Goal: Book appointment/travel/reservation

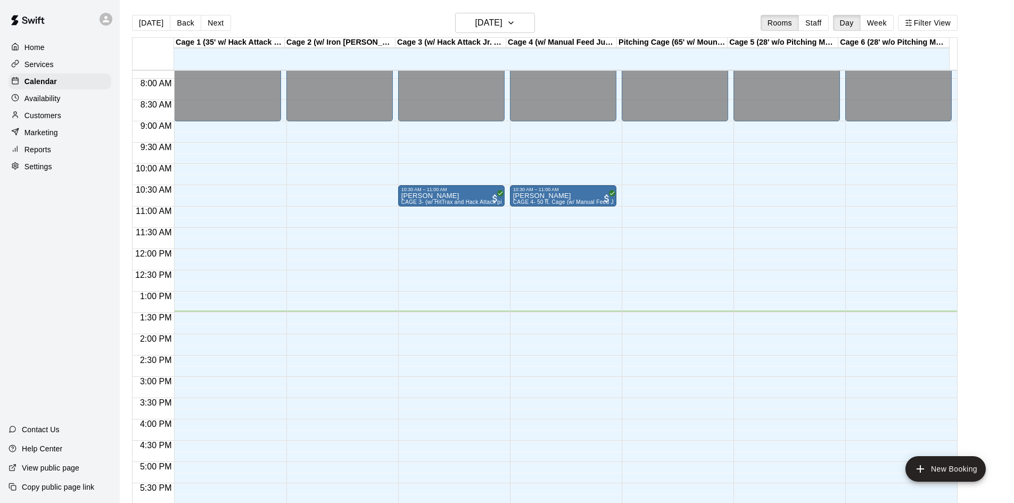
scroll to position [439, 0]
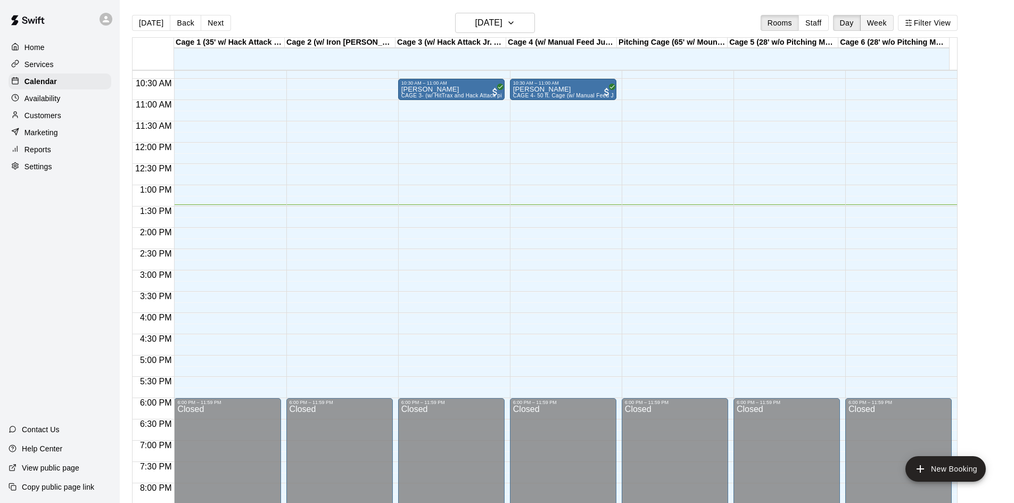
click at [894, 20] on button "Week" at bounding box center [877, 23] width 34 height 16
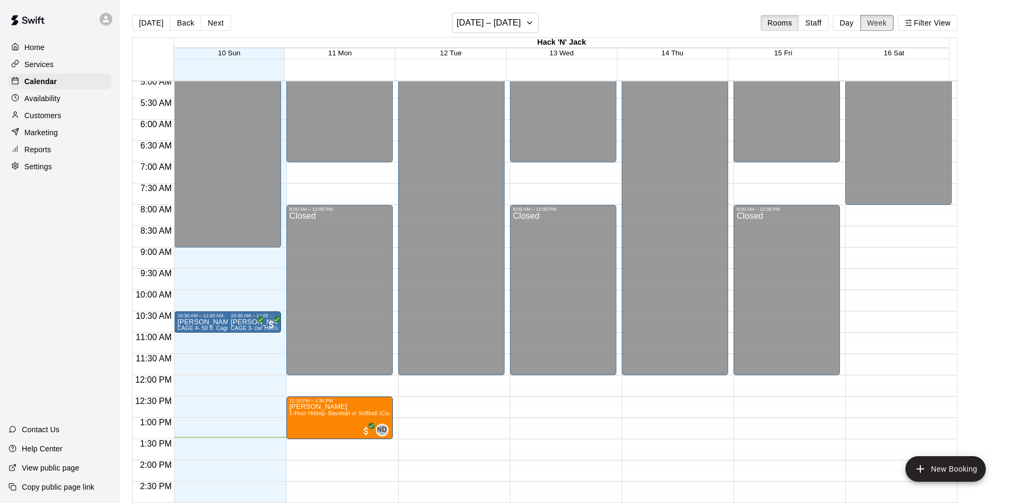
scroll to position [201, 0]
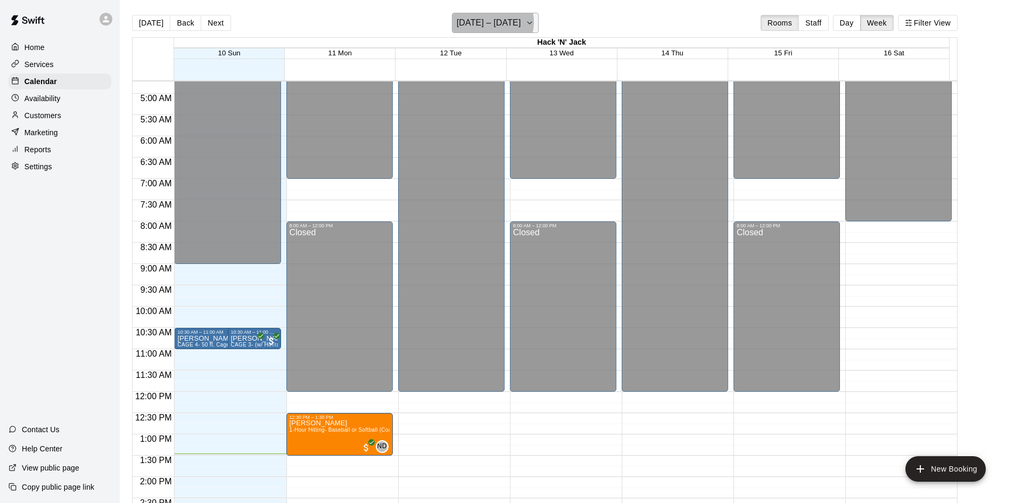
click at [492, 22] on h6 "[DATE] – [DATE]" at bounding box center [489, 22] width 64 height 15
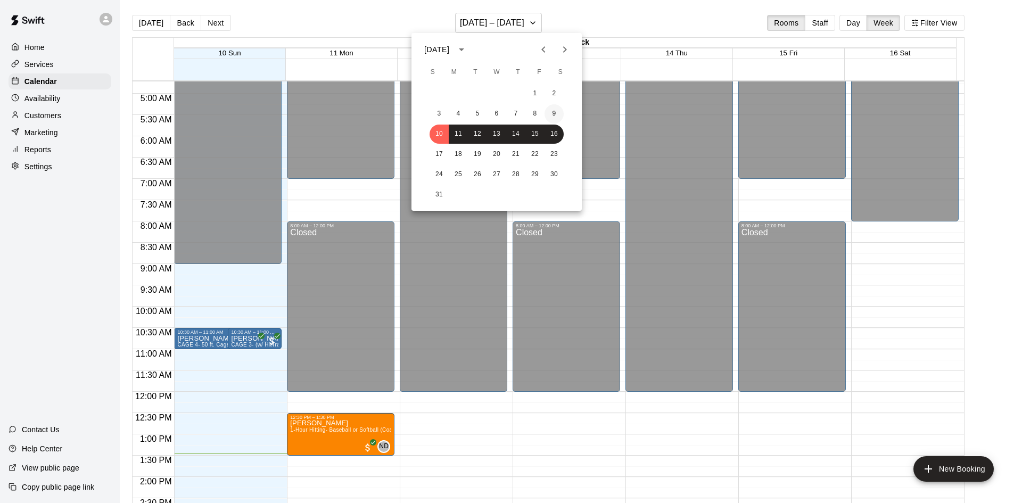
click at [558, 119] on button "9" at bounding box center [554, 113] width 19 height 19
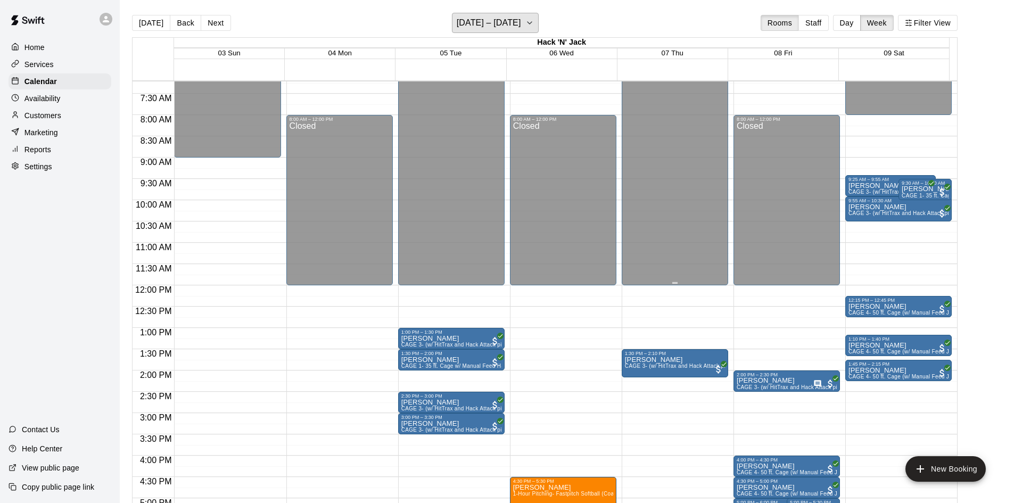
scroll to position [360, 0]
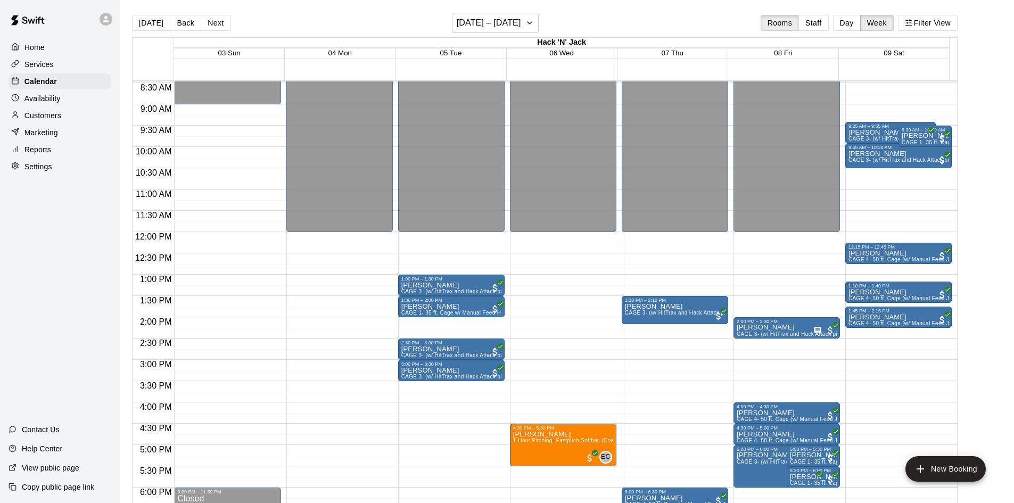
click at [510, 10] on main "[DATE] Back Next [DATE] – [DATE] Rooms Staff Day Week Filter View Hack 'N' Jack…" at bounding box center [567, 260] width 894 height 520
click at [509, 19] on h6 "[DATE] – [DATE]" at bounding box center [489, 22] width 64 height 15
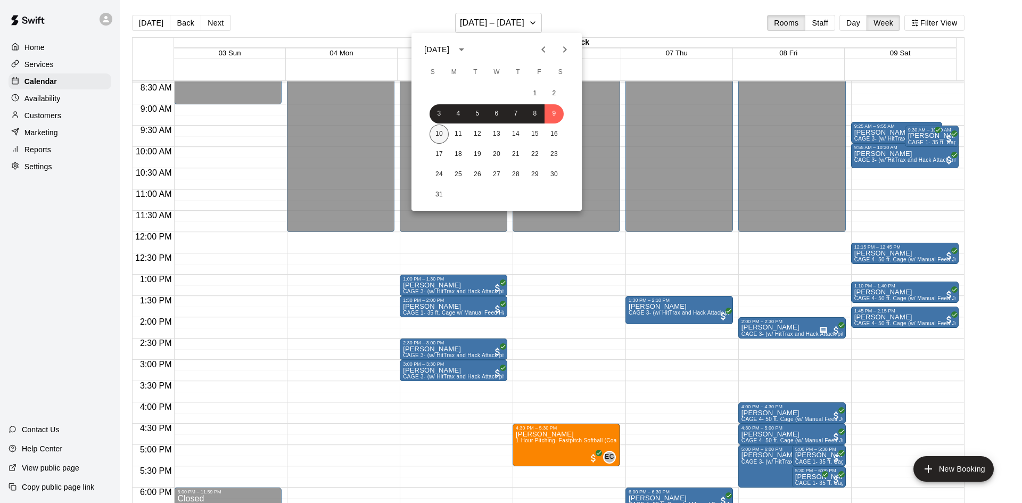
click at [434, 132] on button "10" at bounding box center [439, 134] width 19 height 19
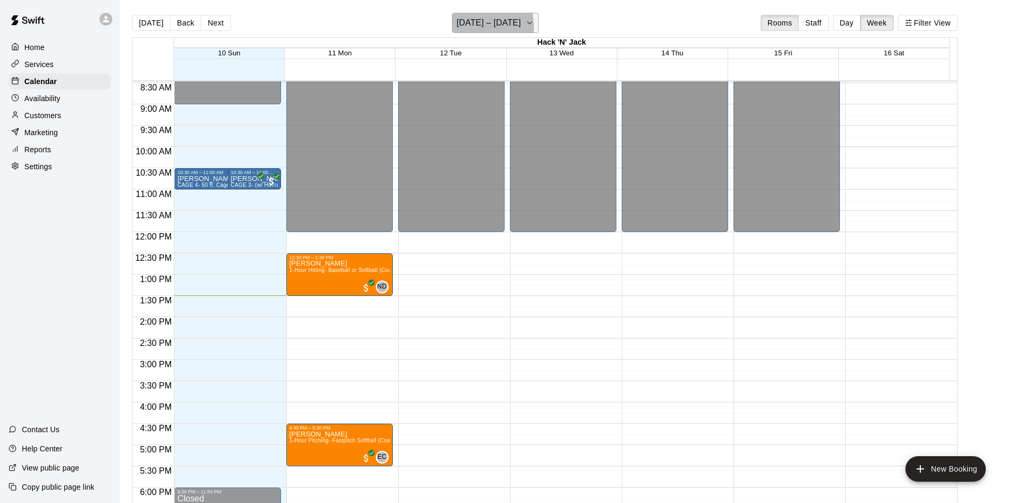
click at [458, 28] on button "[DATE] – [DATE]" at bounding box center [495, 23] width 87 height 20
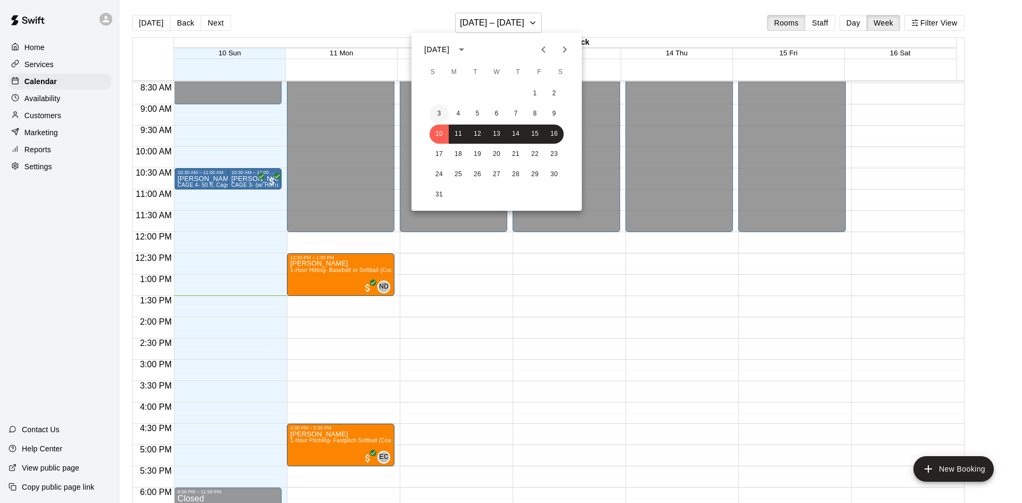
click at [440, 111] on button "3" at bounding box center [439, 113] width 19 height 19
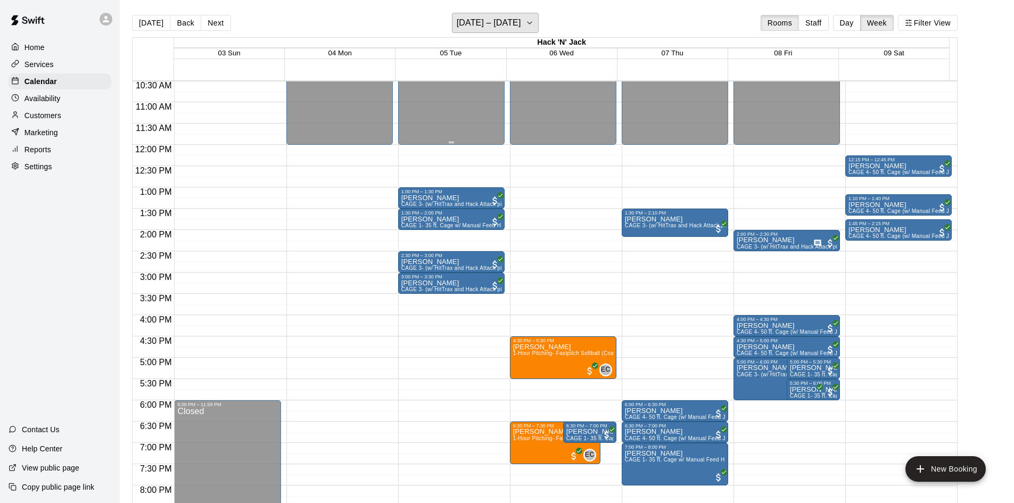
scroll to position [467, 0]
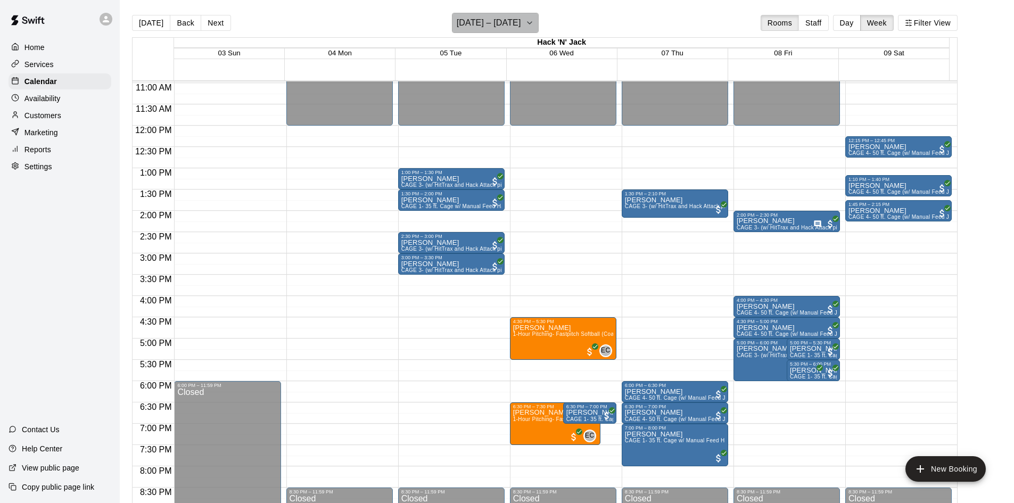
click at [512, 28] on h6 "[DATE] – [DATE]" at bounding box center [489, 22] width 64 height 15
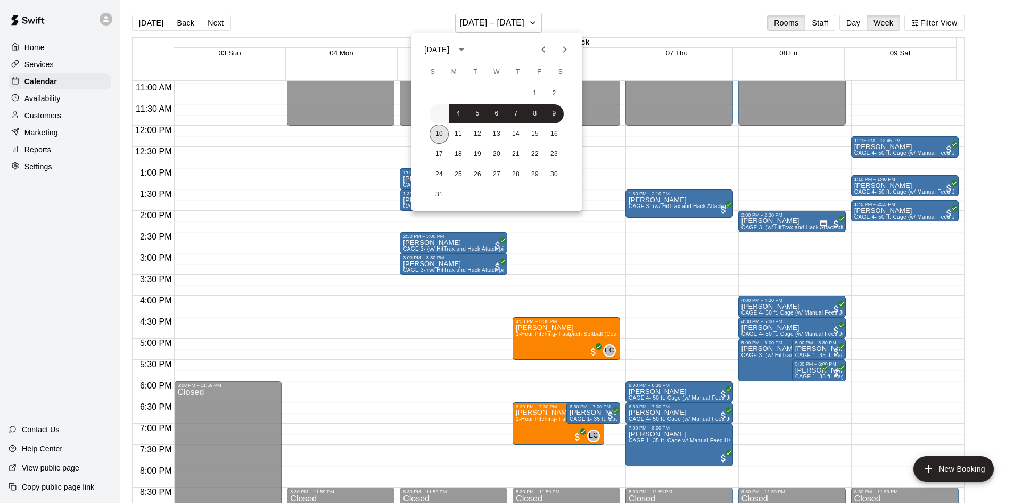
drag, startPoint x: 444, startPoint y: 135, endPoint x: 443, endPoint y: 116, distance: 19.2
click at [444, 134] on button "10" at bounding box center [439, 134] width 19 height 19
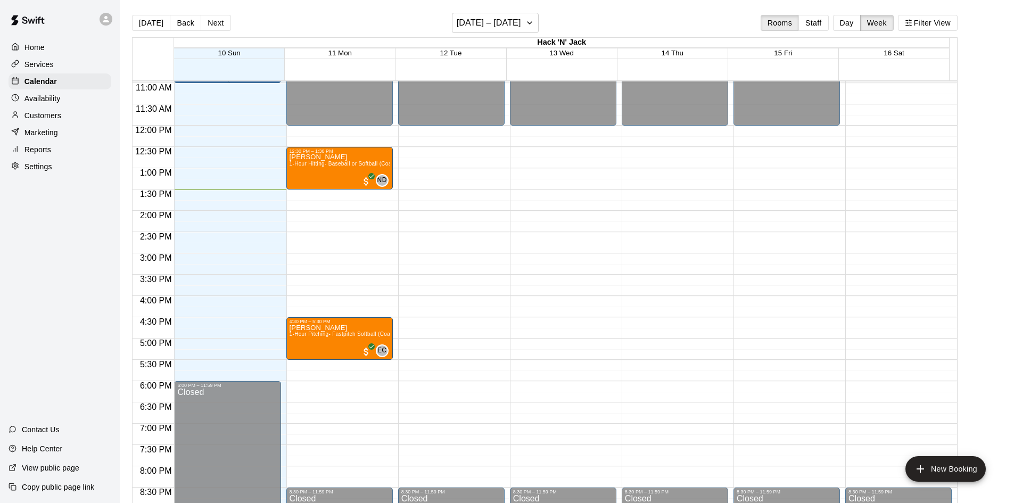
click at [61, 104] on div "Availability" at bounding box center [60, 98] width 103 height 16
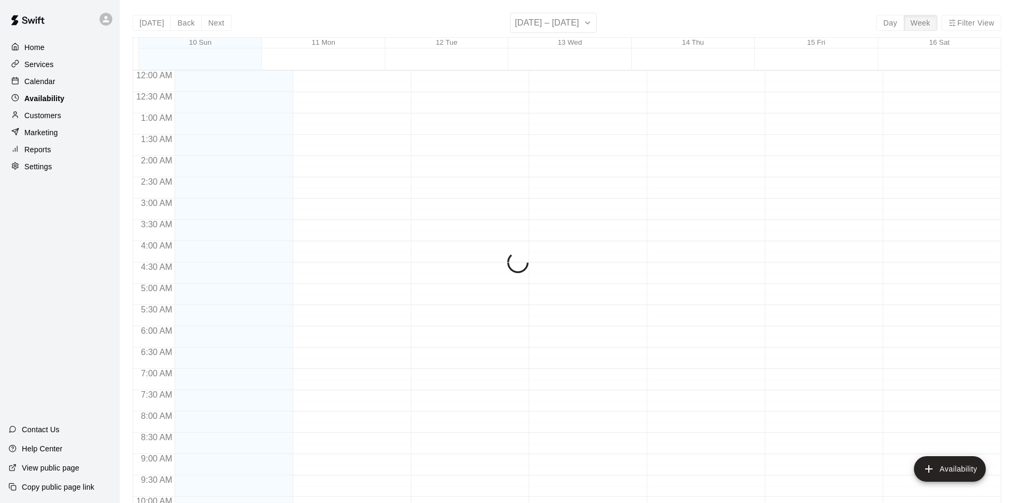
scroll to position [575, 0]
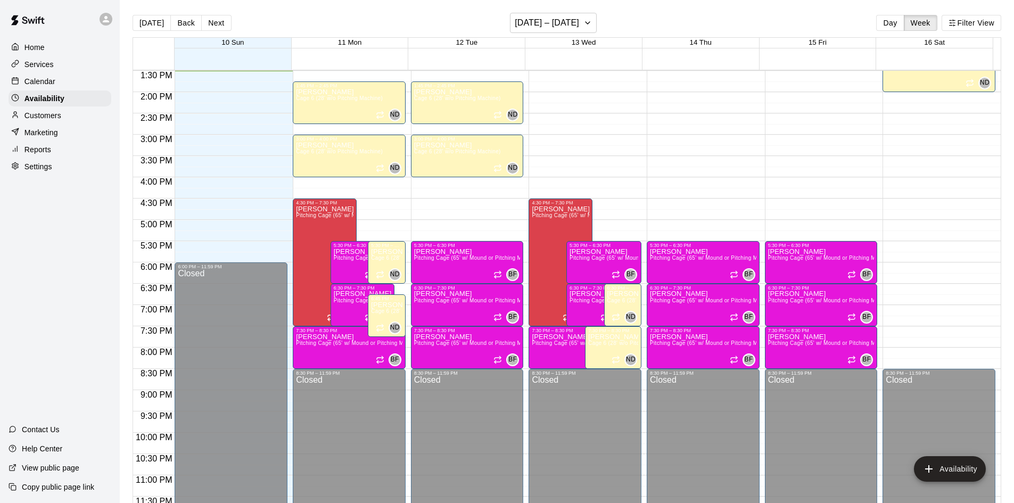
click at [52, 119] on p "Customers" at bounding box center [42, 115] width 37 height 11
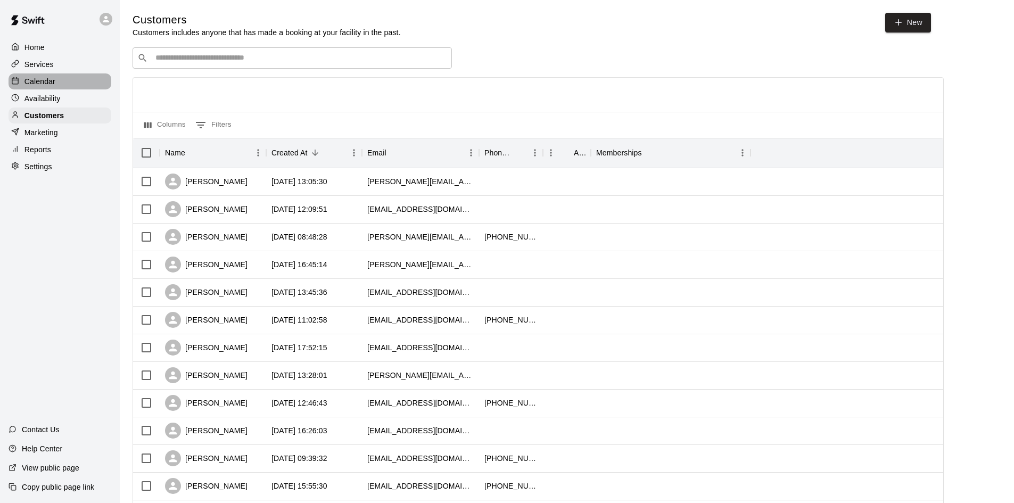
click at [52, 79] on p "Calendar" at bounding box center [39, 81] width 31 height 11
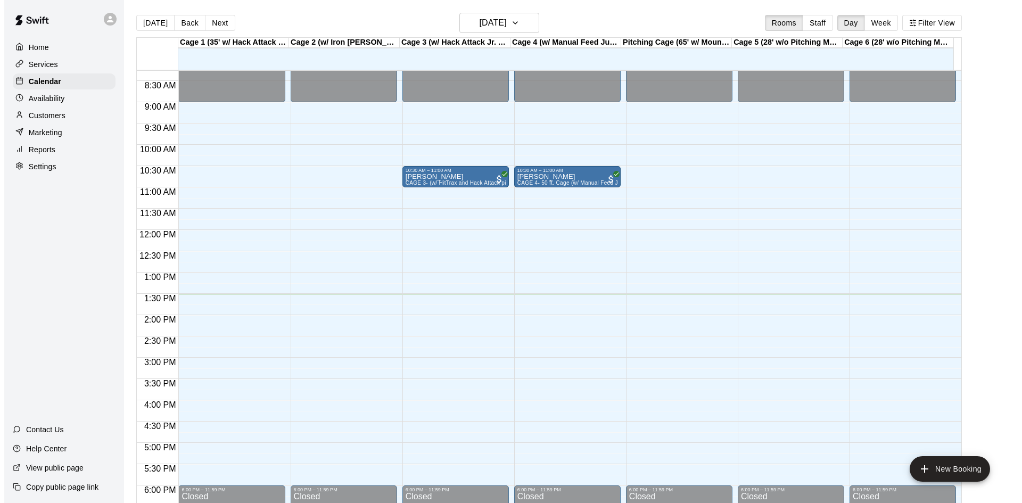
scroll to position [333, 0]
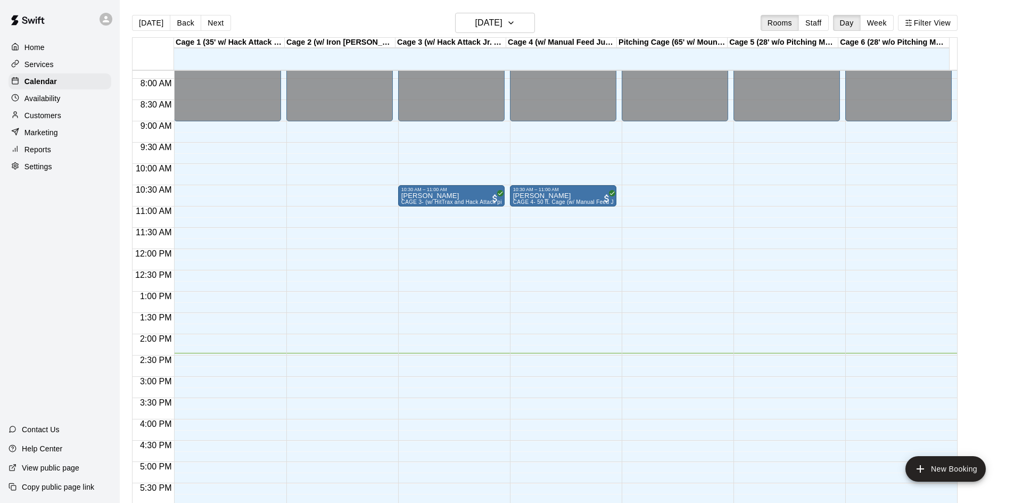
click at [235, 357] on div "12:00 AM – 9:00 AM Closed 6:00 PM – 11:59 PM Closed" at bounding box center [227, 249] width 106 height 1022
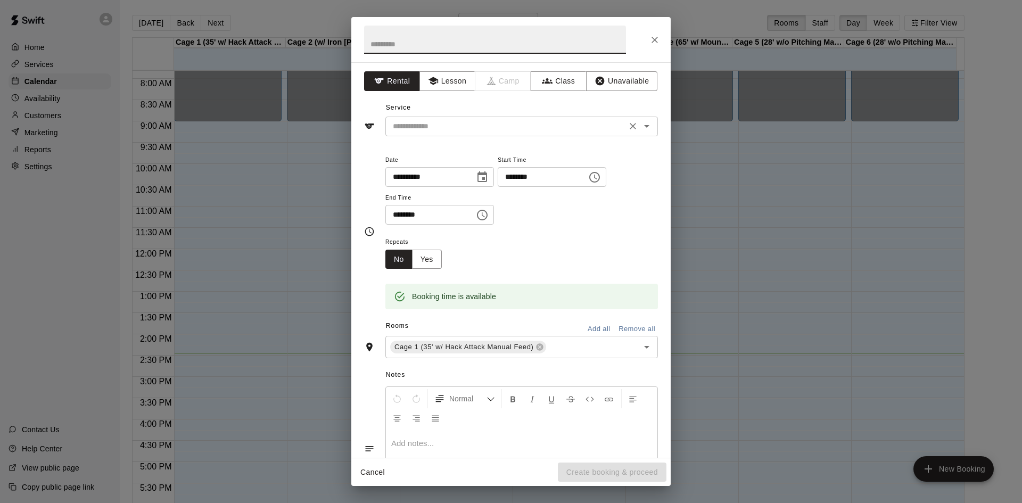
click at [469, 133] on div "​" at bounding box center [521, 127] width 273 height 20
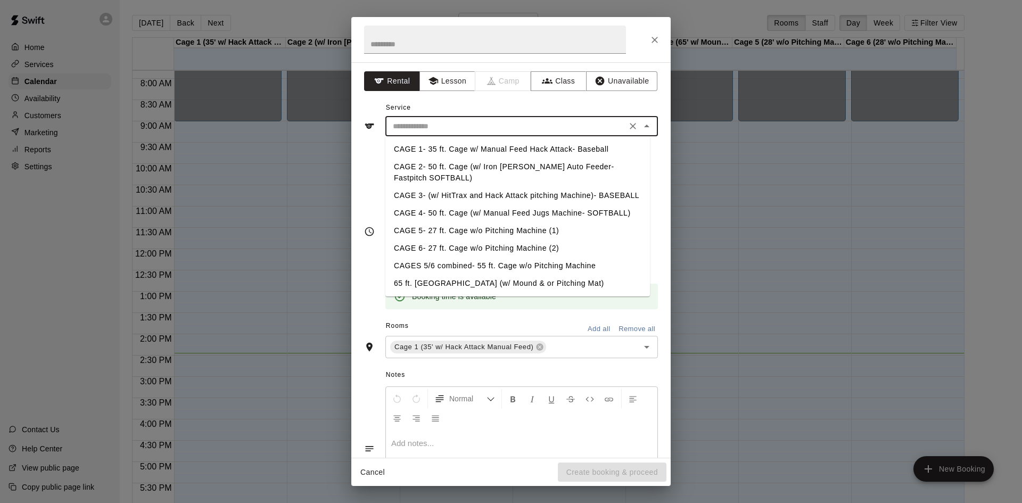
click at [451, 147] on li "CAGE 1- 35 ft. Cage w/ Manual Feed Hack Attack- Baseball" at bounding box center [517, 150] width 265 height 18
type input "**********"
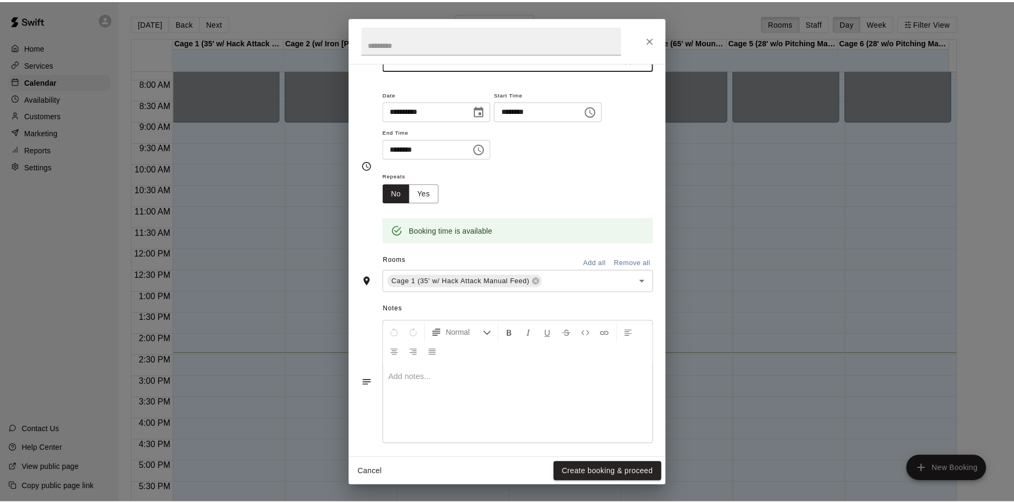
scroll to position [72, 0]
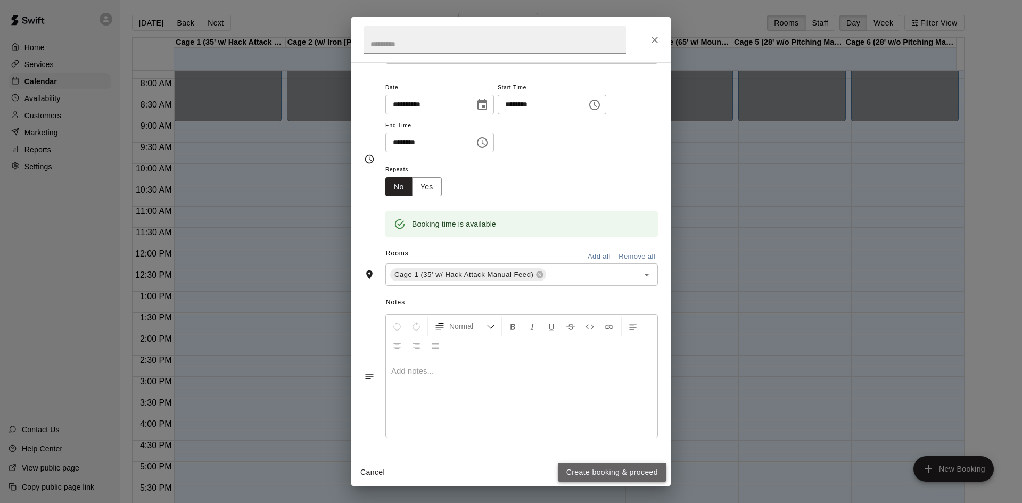
click at [604, 465] on button "Create booking & proceed" at bounding box center [612, 473] width 109 height 20
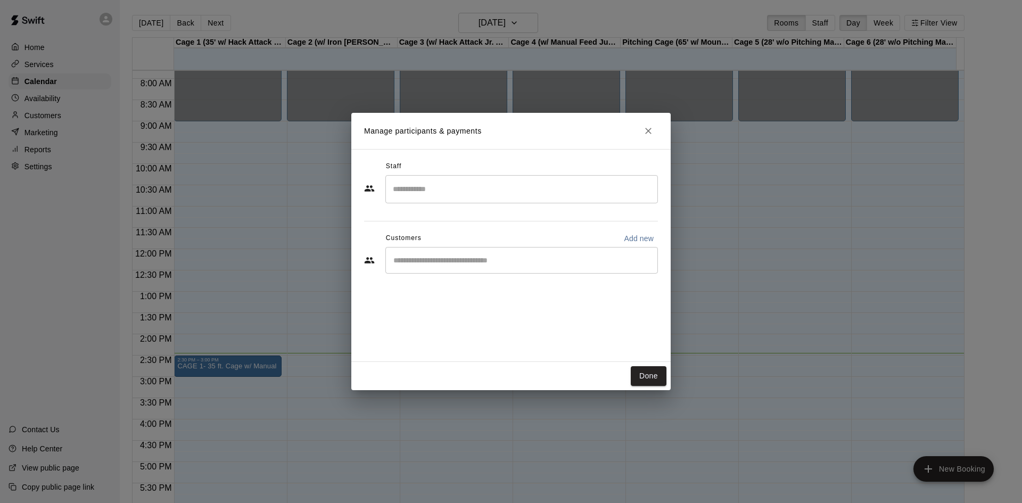
click at [607, 272] on div "​" at bounding box center [521, 260] width 273 height 27
type input "****"
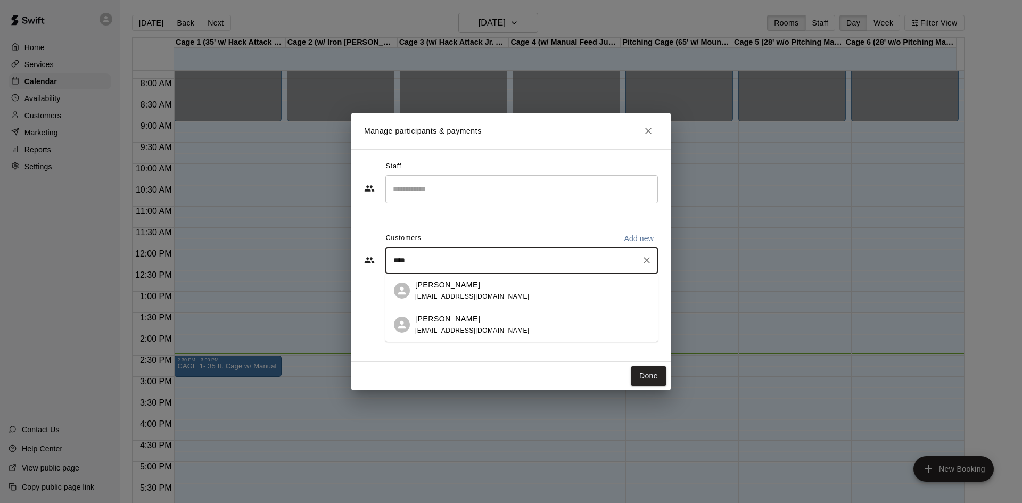
click at [549, 293] on div "[PERSON_NAME] [EMAIL_ADDRESS][DOMAIN_NAME]" at bounding box center [532, 290] width 234 height 23
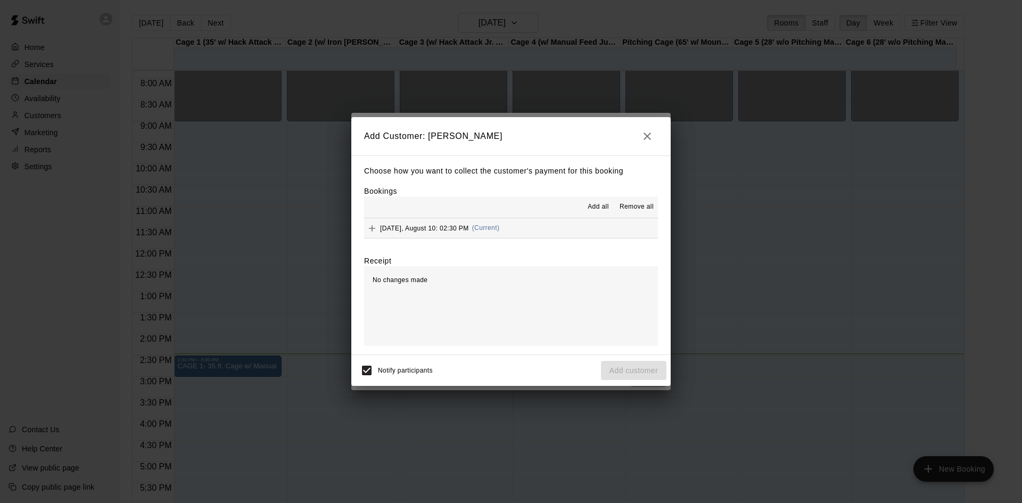
click at [395, 232] on span "[DATE], August 10: 02:30 PM" at bounding box center [424, 227] width 89 height 7
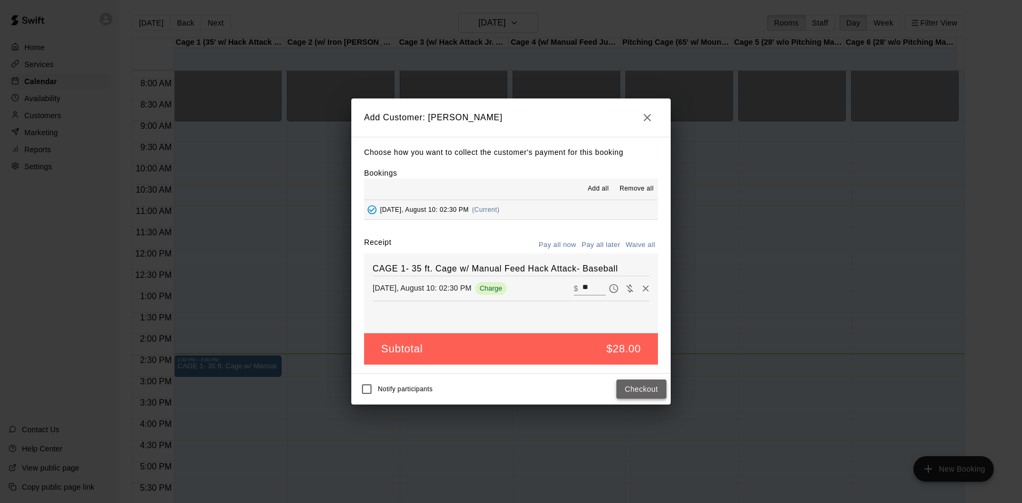
click at [622, 389] on button "Checkout" at bounding box center [641, 390] width 50 height 20
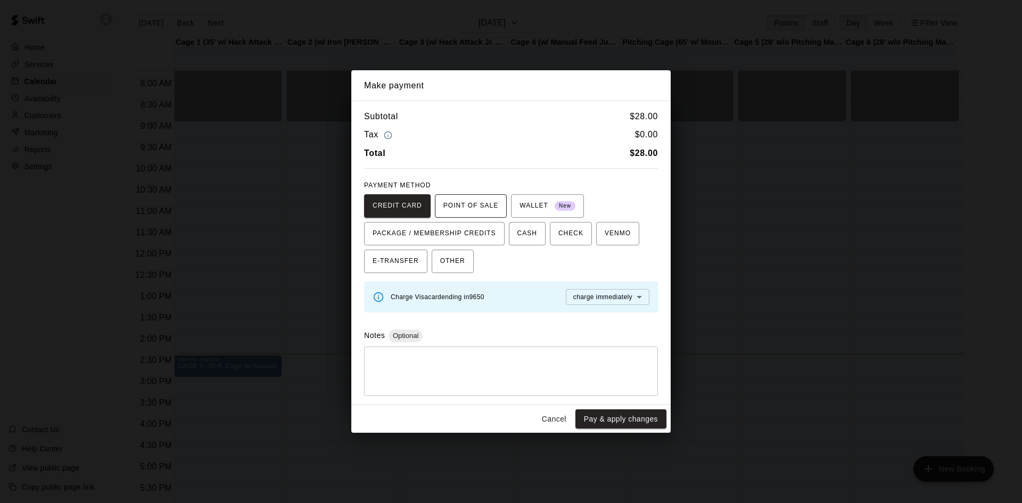
click at [488, 209] on span "POINT OF SALE" at bounding box center [470, 205] width 55 height 17
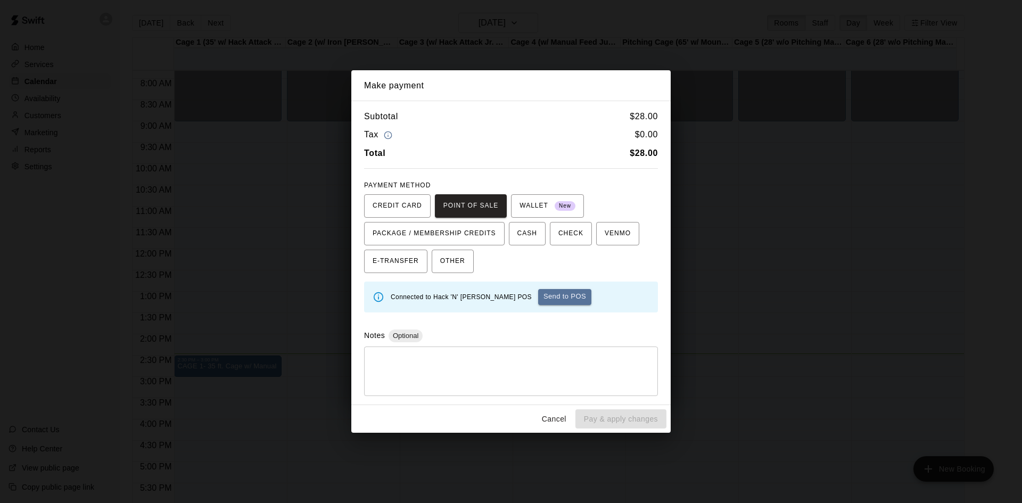
click at [560, 296] on button "Send to POS" at bounding box center [564, 297] width 53 height 16
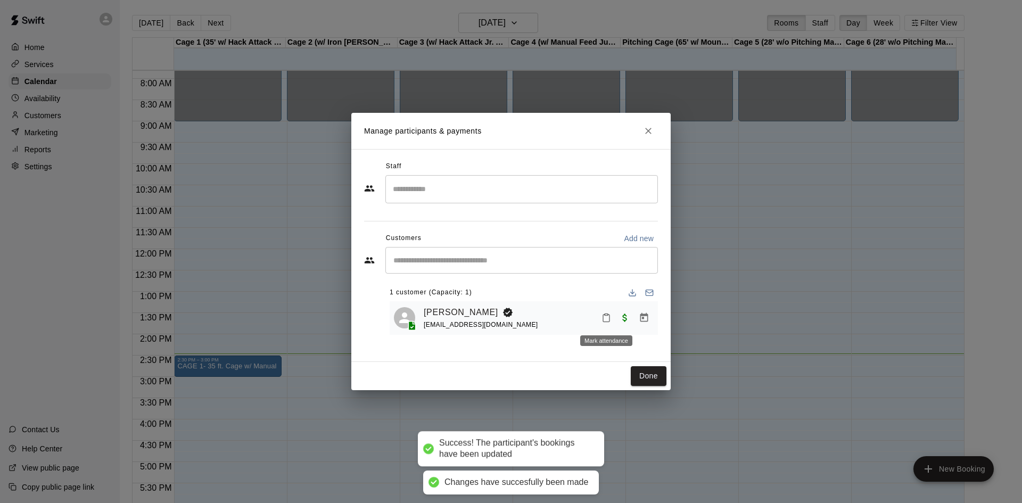
click at [605, 316] on rect "Mark attendance" at bounding box center [606, 315] width 3 height 2
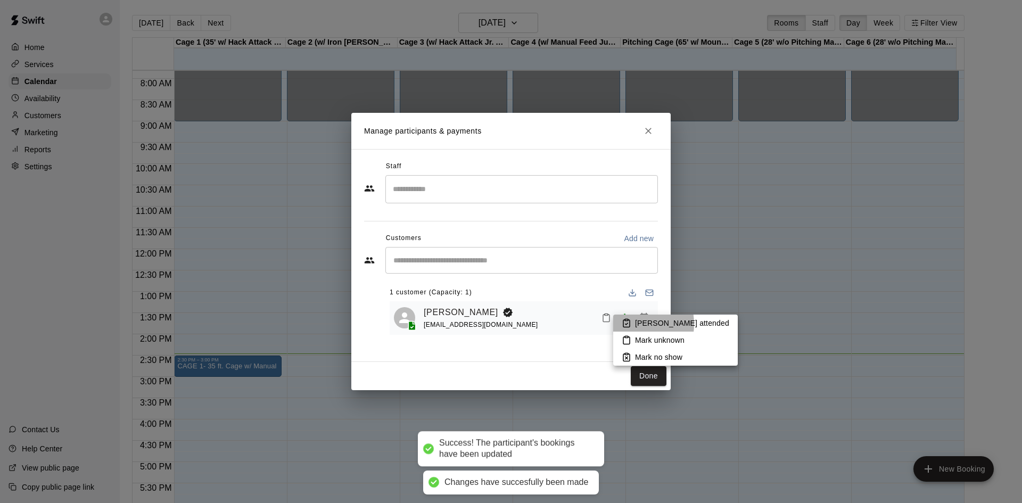
click at [627, 324] on icon at bounding box center [626, 324] width 3 height 2
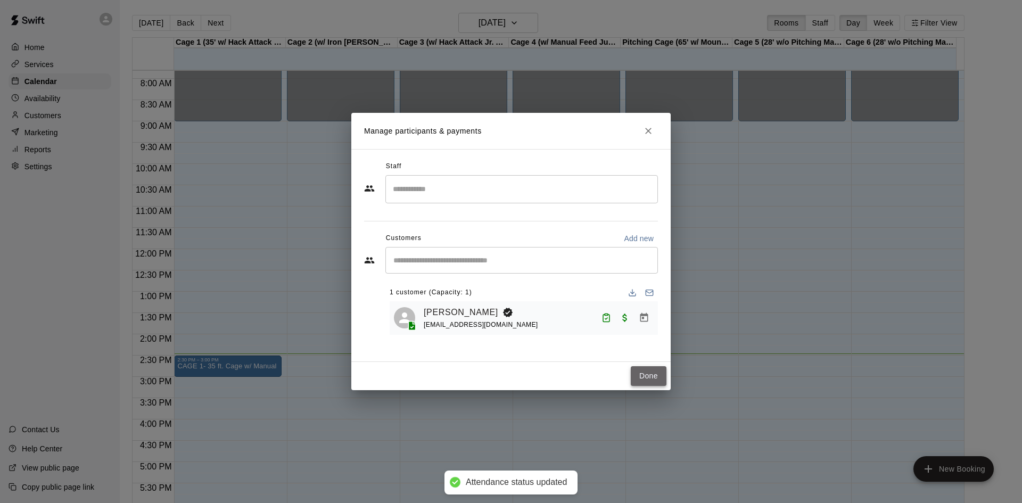
click at [648, 374] on button "Done" at bounding box center [649, 376] width 36 height 20
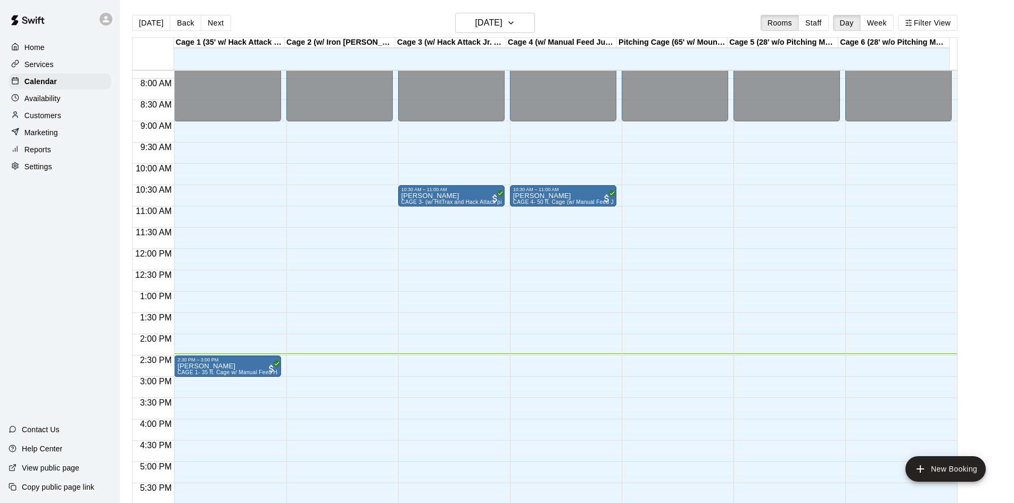
click at [45, 115] on p "Customers" at bounding box center [42, 115] width 37 height 11
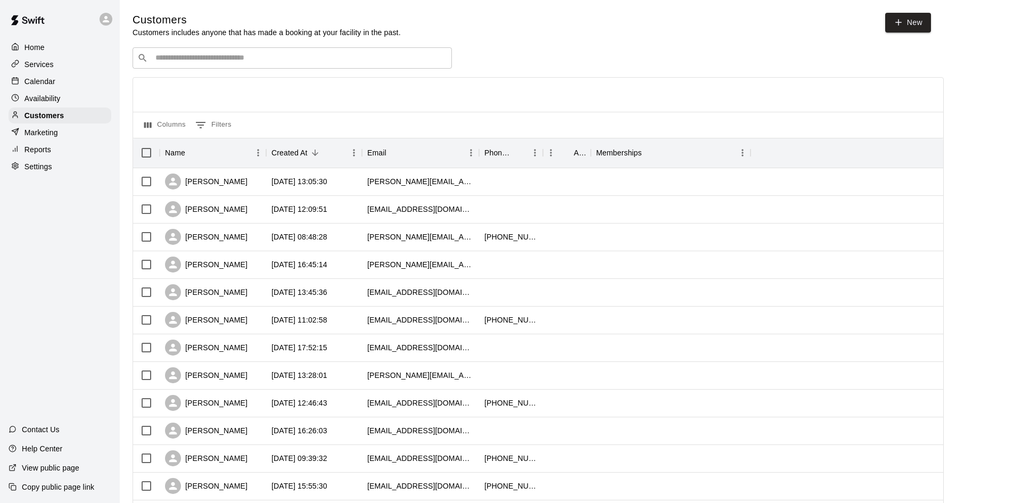
click at [293, 68] on div "​ ​" at bounding box center [292, 57] width 319 height 21
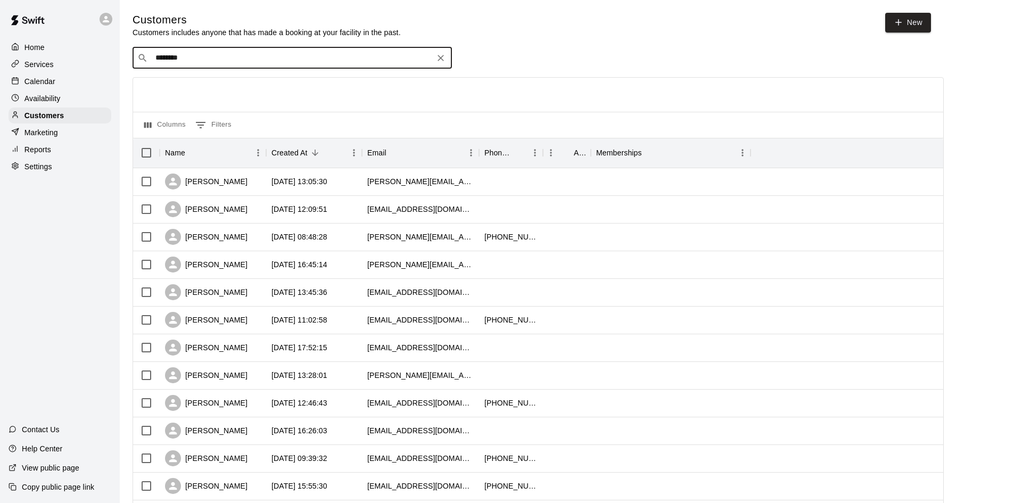
type input "*********"
click at [252, 84] on div "[PERSON_NAME] [EMAIL_ADDRESS][DOMAIN_NAME]" at bounding box center [302, 87] width 281 height 23
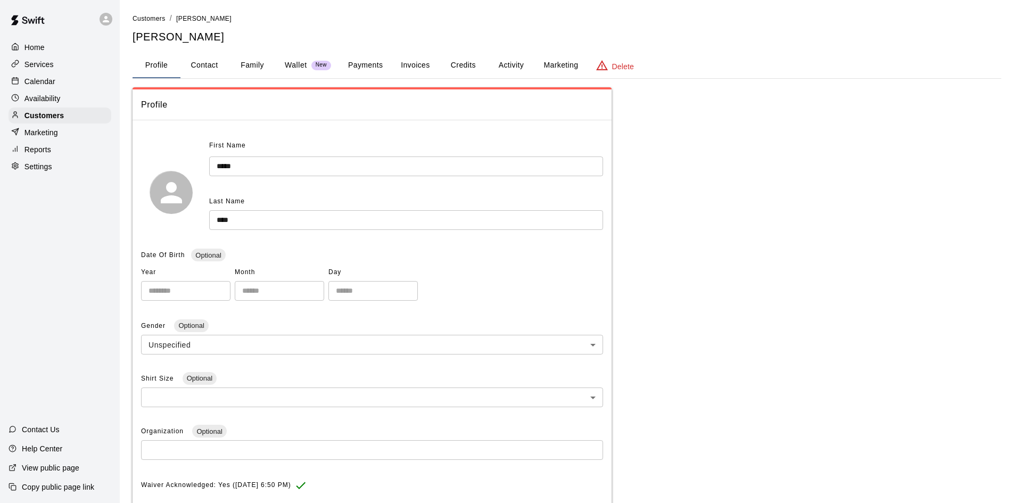
click at [48, 87] on p "Calendar" at bounding box center [39, 81] width 31 height 11
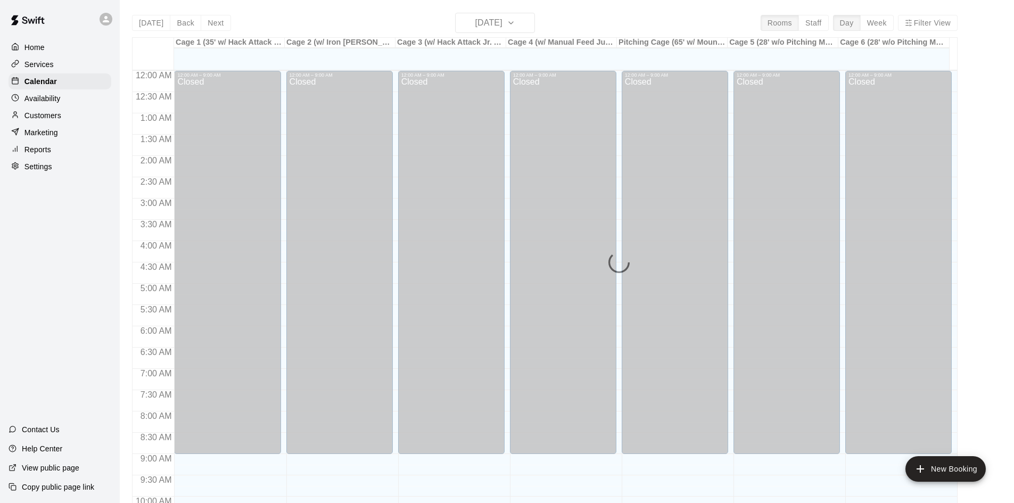
scroll to position [546, 0]
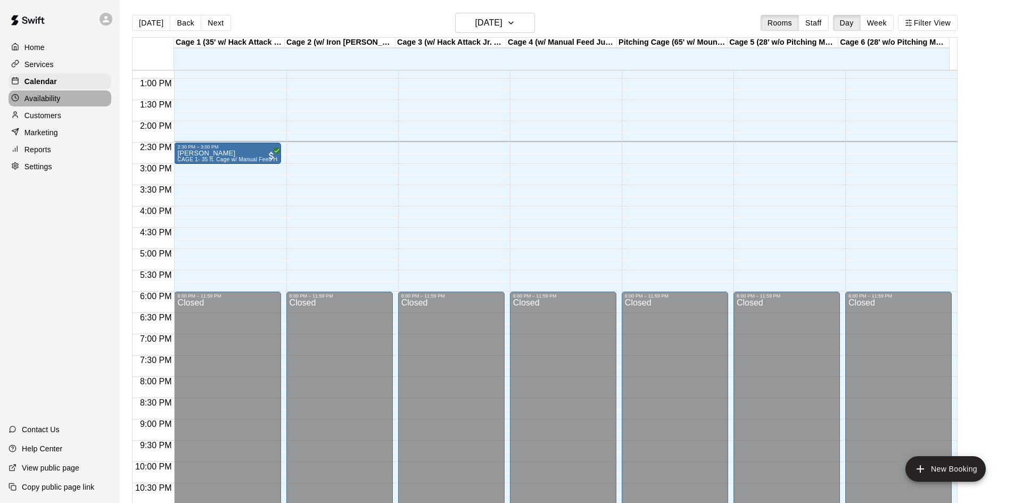
click at [47, 98] on p "Availability" at bounding box center [42, 98] width 36 height 11
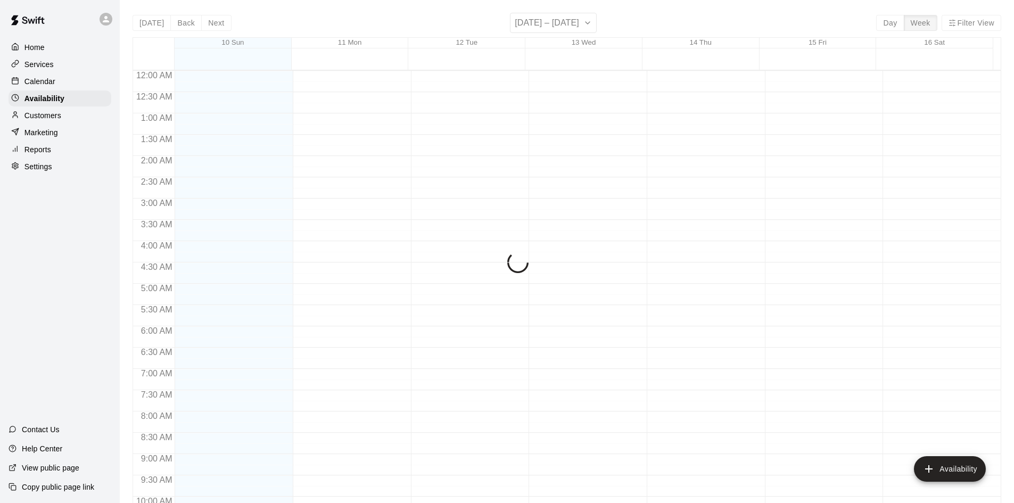
scroll to position [578, 0]
click at [50, 89] on div "Calendar" at bounding box center [60, 81] width 103 height 16
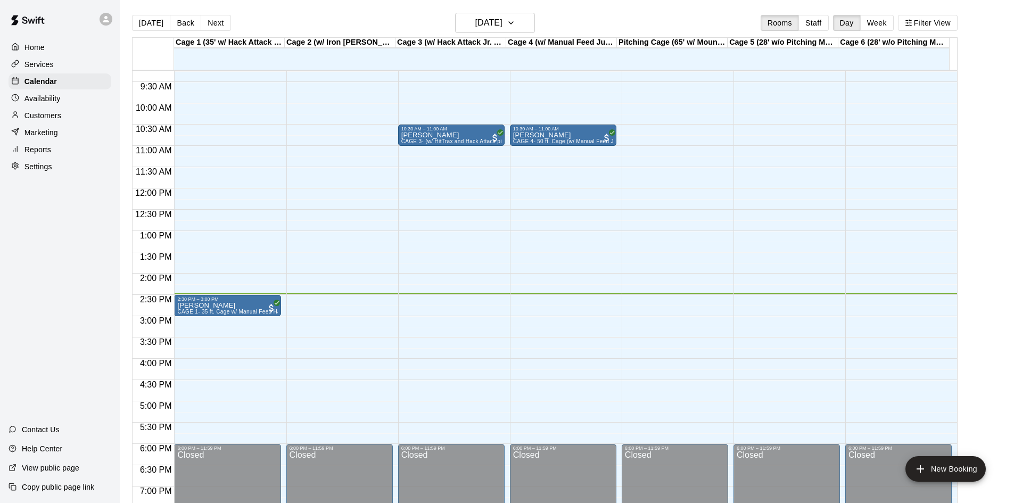
scroll to position [386, 0]
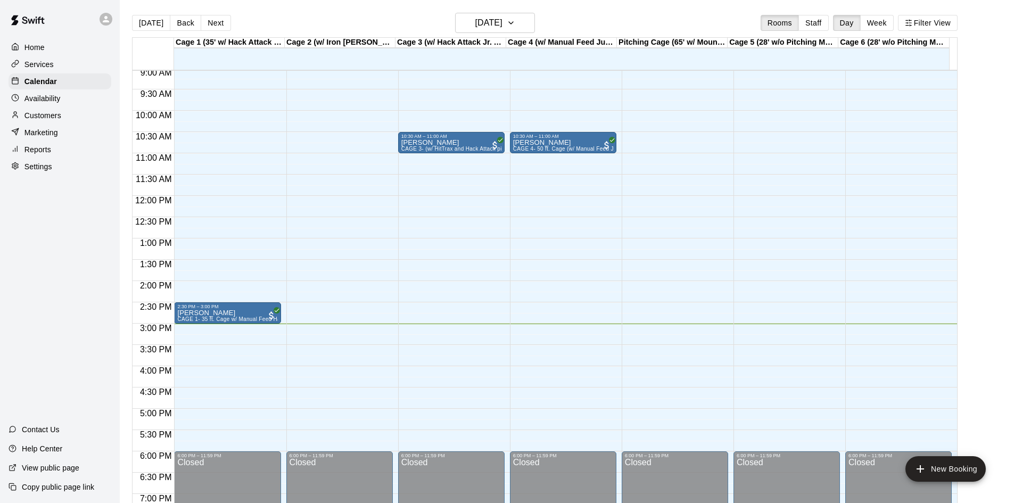
click at [62, 122] on div "Customers" at bounding box center [60, 116] width 103 height 16
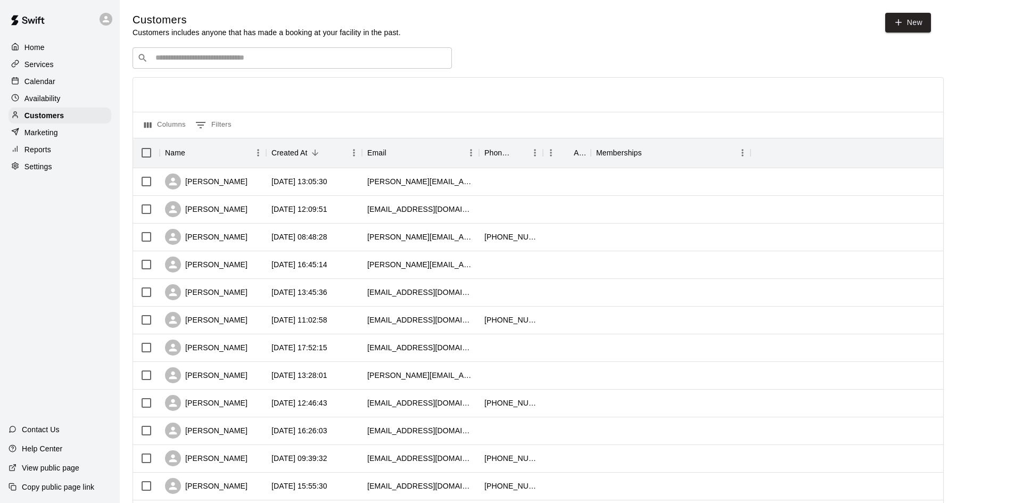
click at [217, 61] on input "Search customers by name or email" at bounding box center [299, 58] width 295 height 11
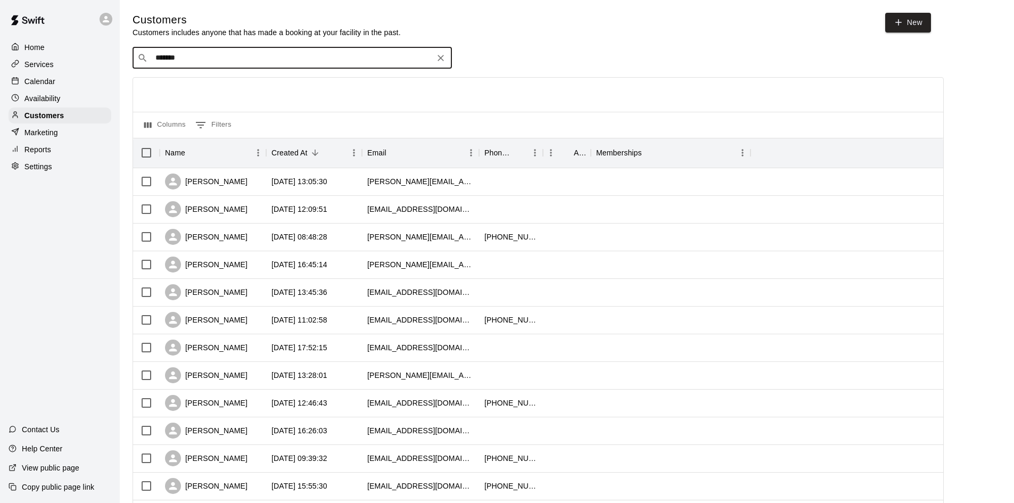
type input "********"
click at [222, 88] on div "[PERSON_NAME] [EMAIL_ADDRESS][DOMAIN_NAME]" at bounding box center [219, 87] width 114 height 23
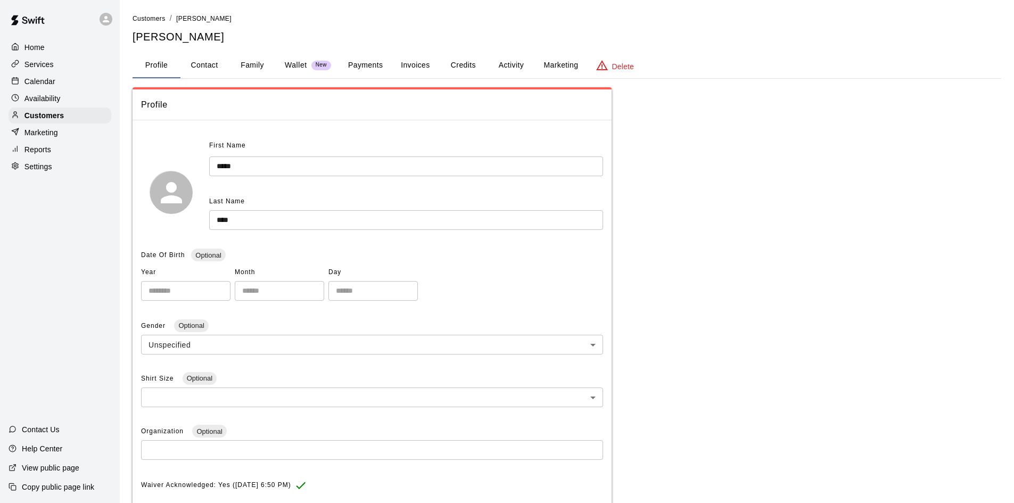
click at [366, 60] on button "Payments" at bounding box center [366, 66] width 52 height 26
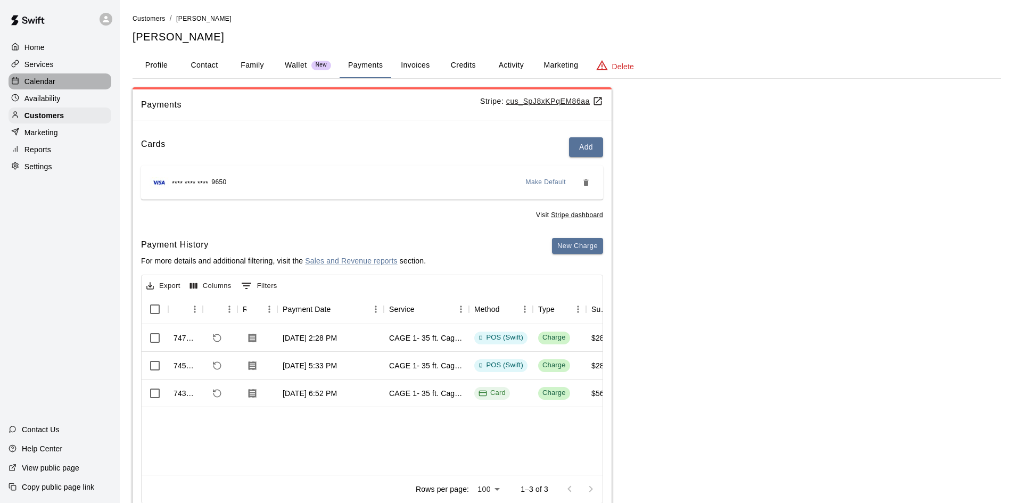
click at [49, 82] on p "Calendar" at bounding box center [39, 81] width 31 height 11
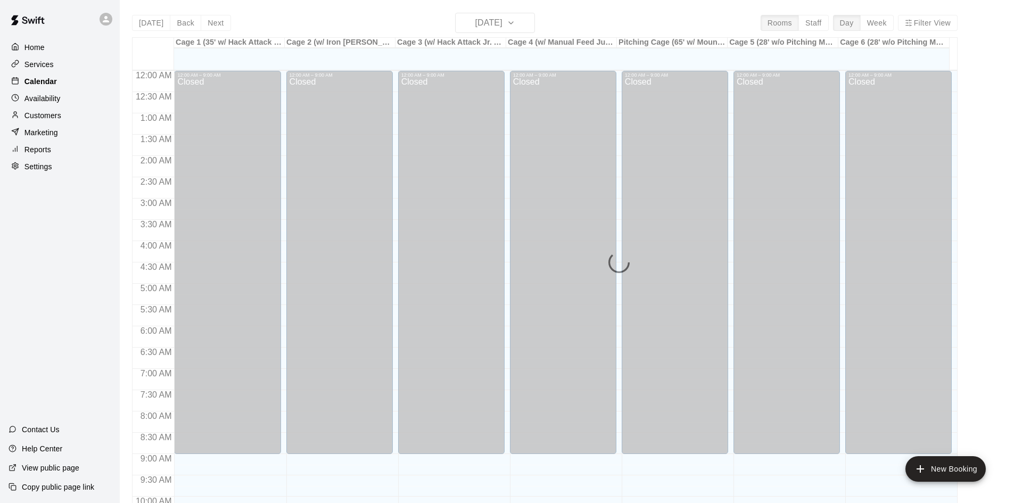
scroll to position [546, 0]
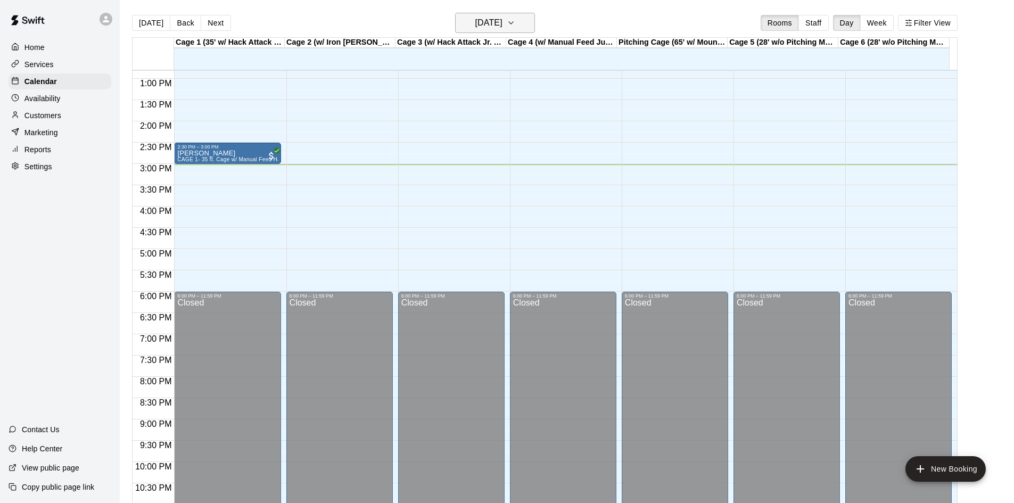
click at [510, 30] on button "[DATE]" at bounding box center [495, 23] width 80 height 20
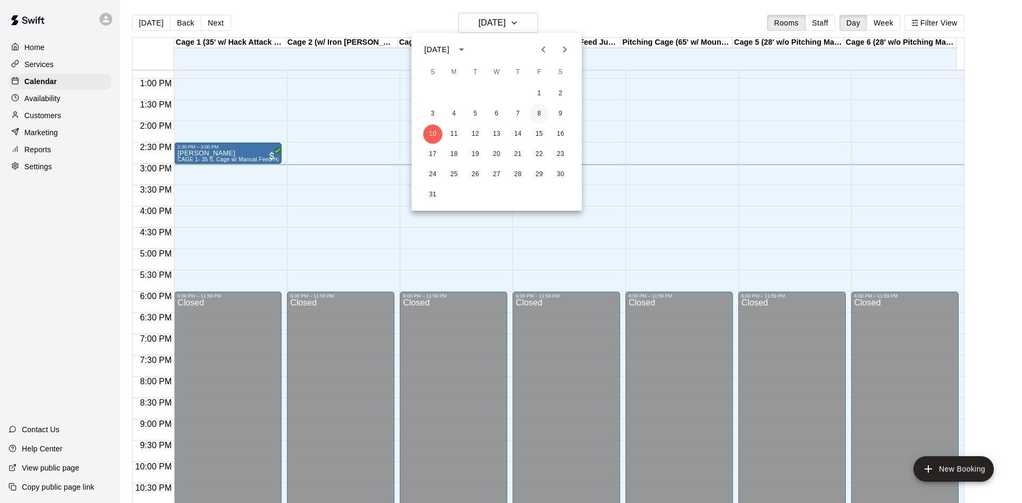
click at [538, 109] on button "8" at bounding box center [539, 113] width 19 height 19
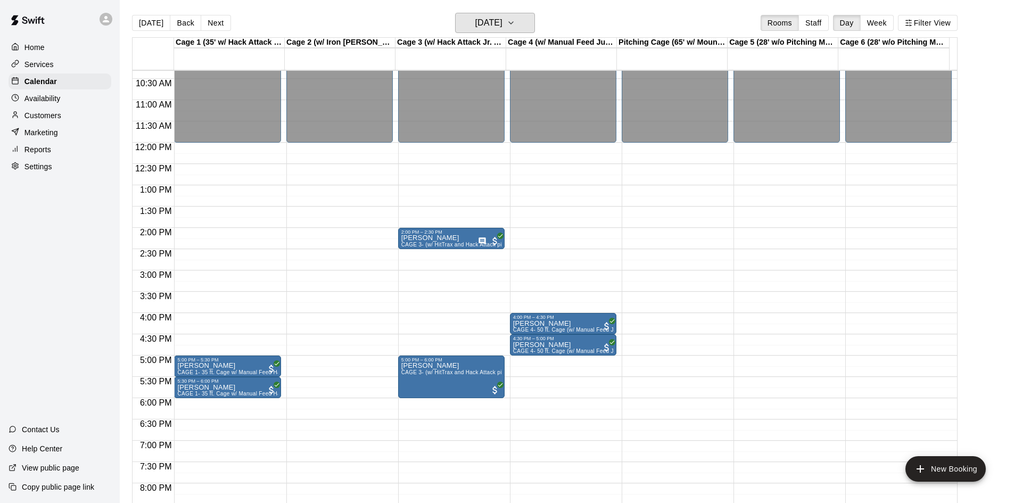
scroll to position [492, 0]
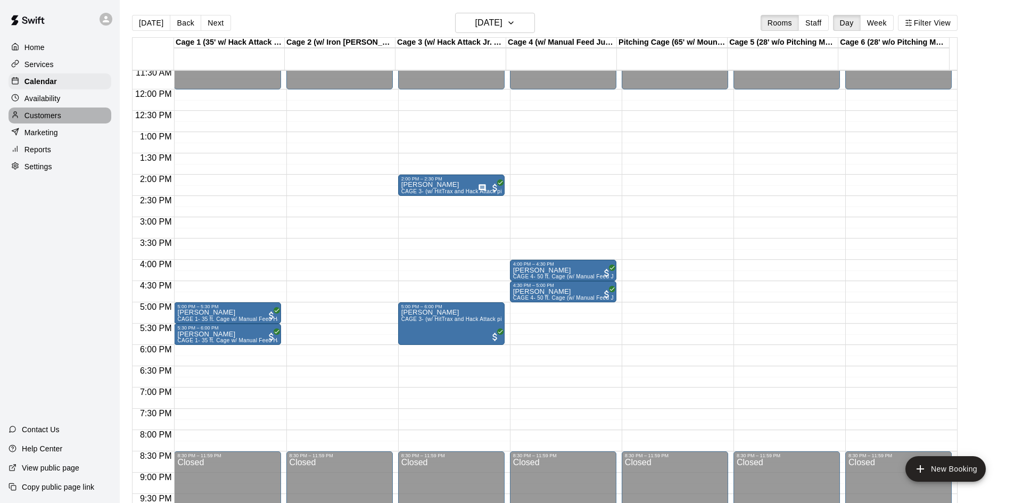
click at [36, 119] on p "Customers" at bounding box center [42, 115] width 37 height 11
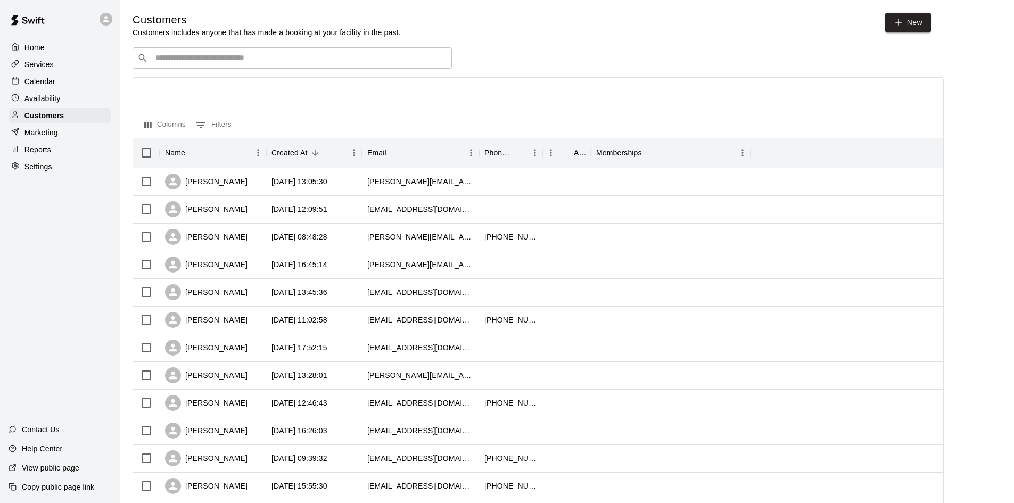
click at [42, 80] on p "Calendar" at bounding box center [39, 81] width 31 height 11
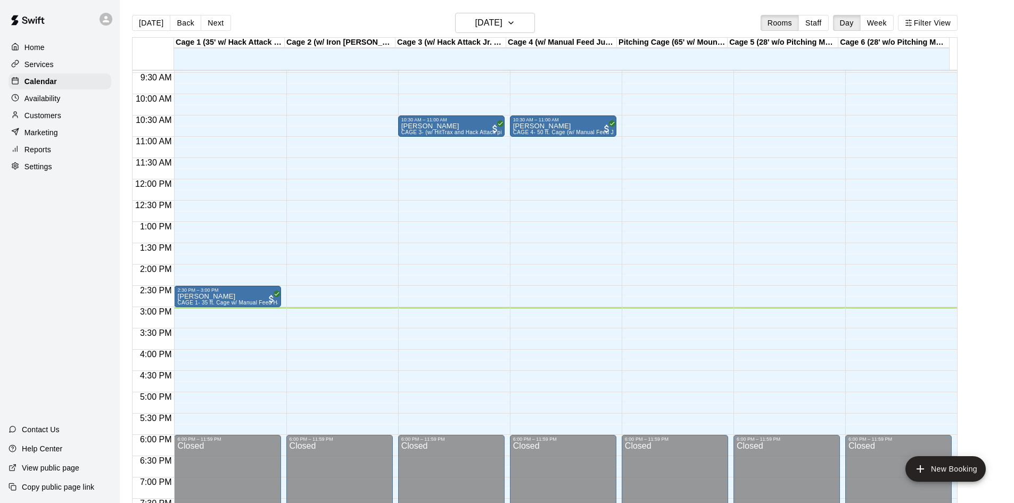
scroll to position [386, 0]
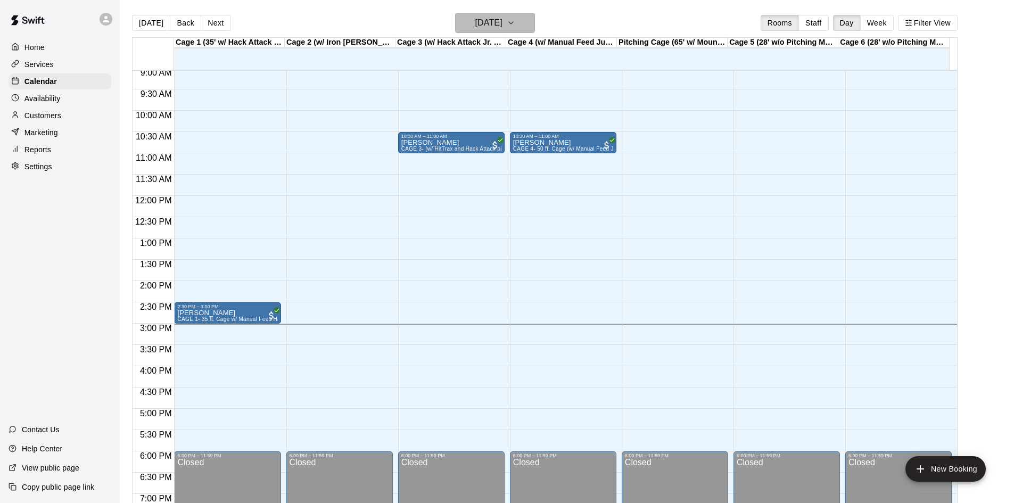
click at [502, 29] on h6 "[DATE]" at bounding box center [488, 22] width 27 height 15
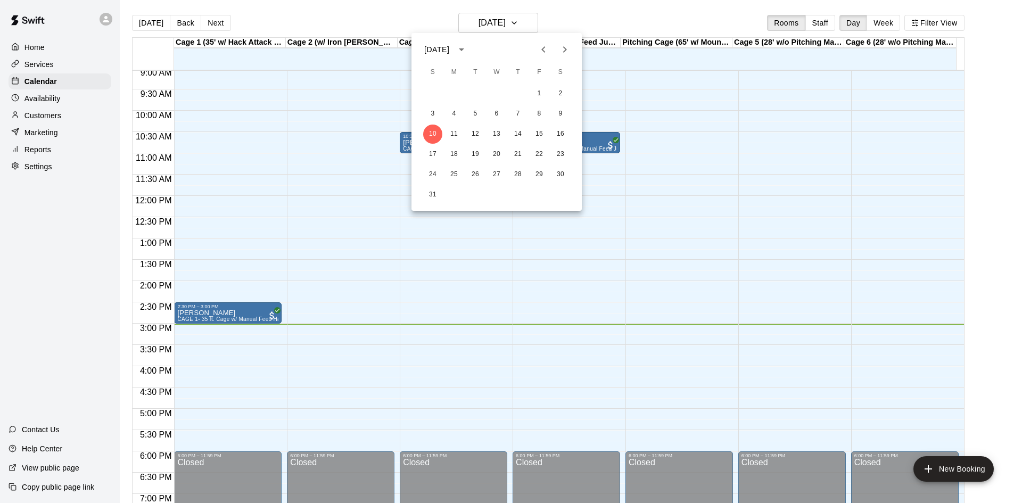
click at [549, 113] on div "3 4 5 6 7 8 9" at bounding box center [496, 113] width 170 height 19
click at [558, 112] on button "9" at bounding box center [560, 113] width 19 height 19
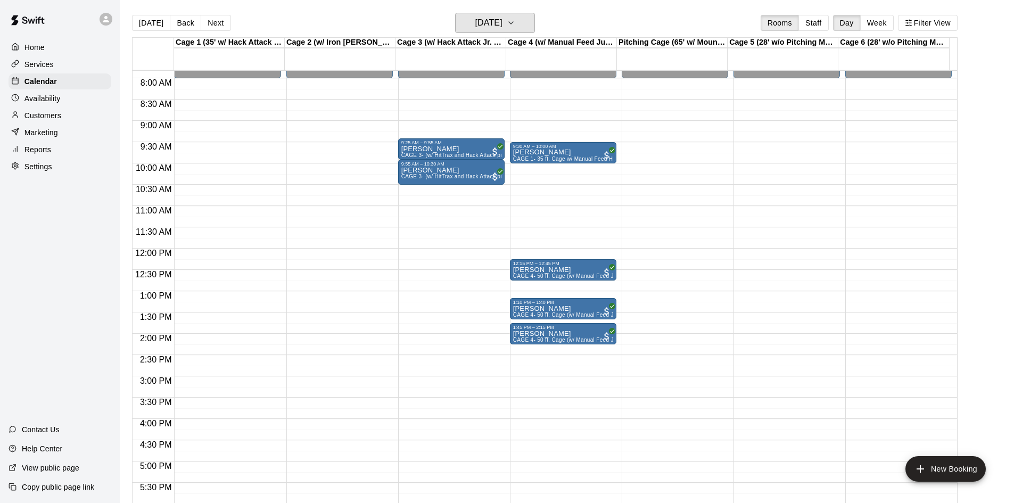
scroll to position [333, 0]
click at [502, 23] on h6 "[DATE]" at bounding box center [488, 22] width 27 height 15
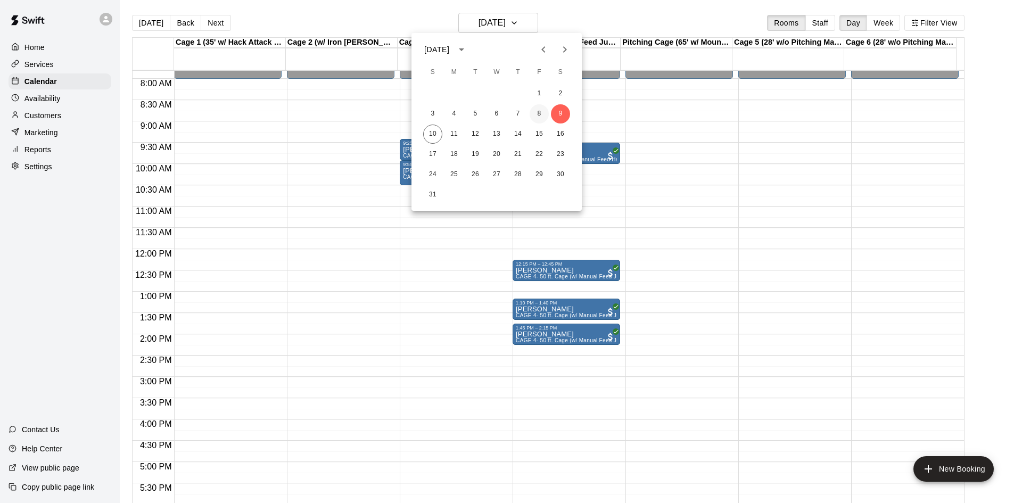
click at [543, 110] on button "8" at bounding box center [539, 113] width 19 height 19
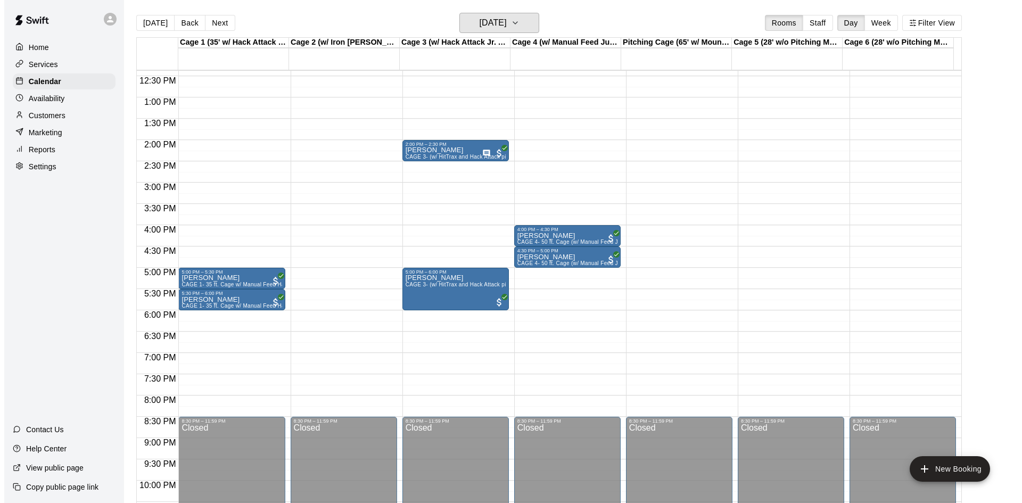
scroll to position [546, 0]
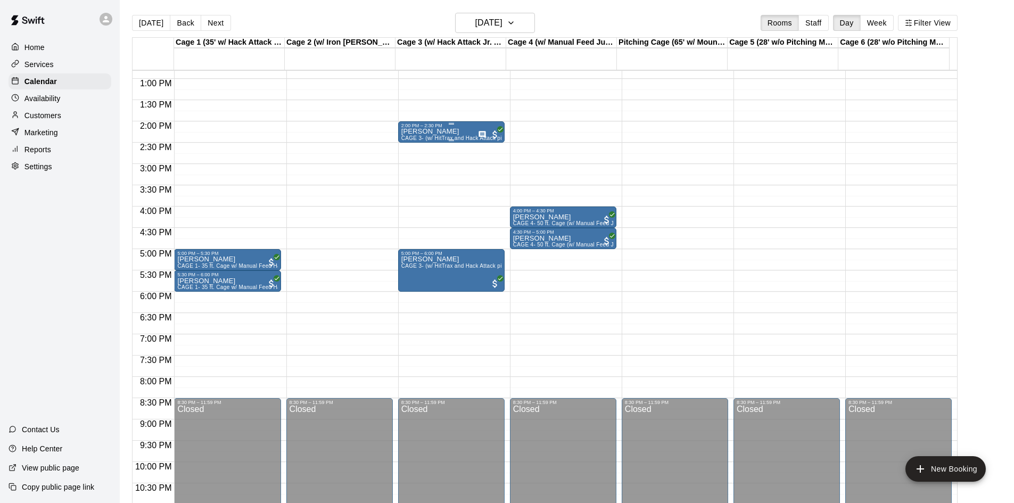
click at [475, 133] on div "[PERSON_NAME] CAGE 3- (w/ HitTrax and Hack Attack pitching Machine)- BASEBALL" at bounding box center [451, 379] width 100 height 503
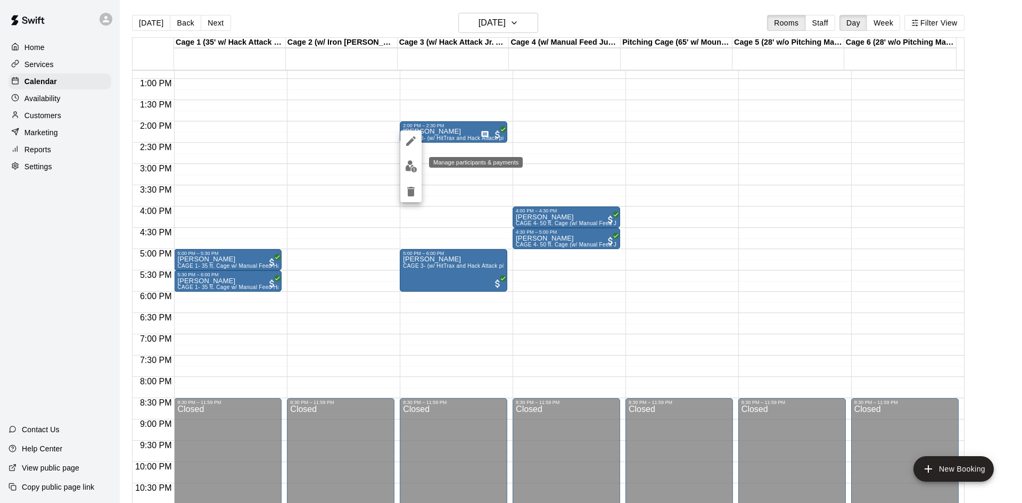
click at [414, 161] on img "edit" at bounding box center [411, 166] width 12 height 12
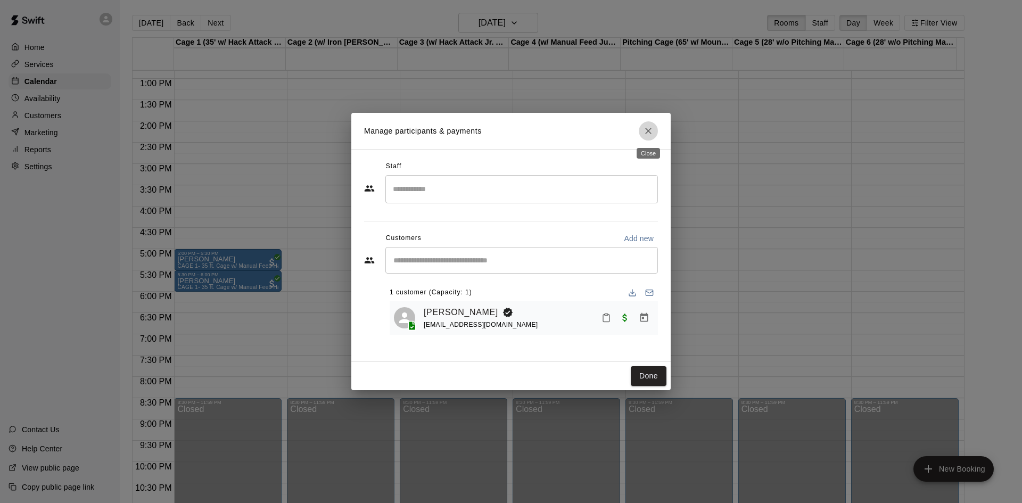
click at [644, 126] on icon "Close" at bounding box center [648, 131] width 11 height 11
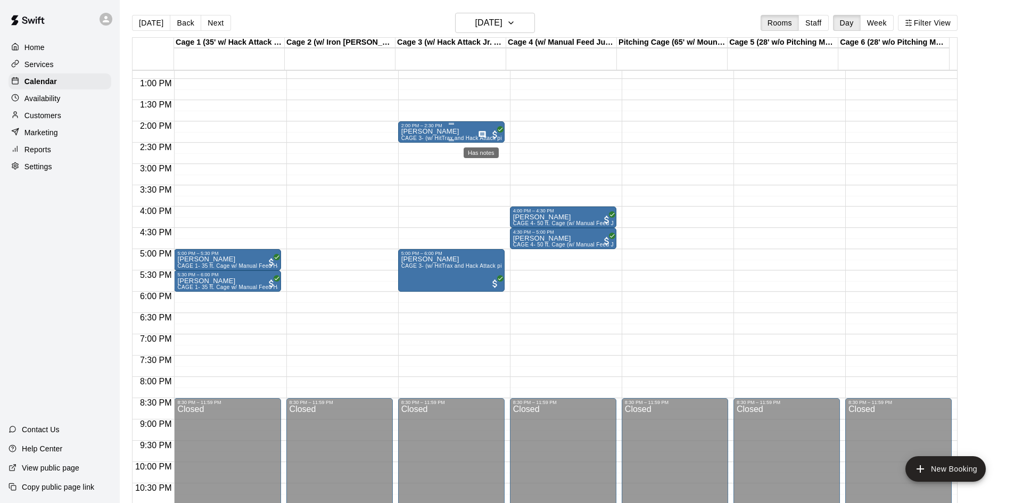
click at [480, 139] on icon "Has notes" at bounding box center [482, 134] width 9 height 9
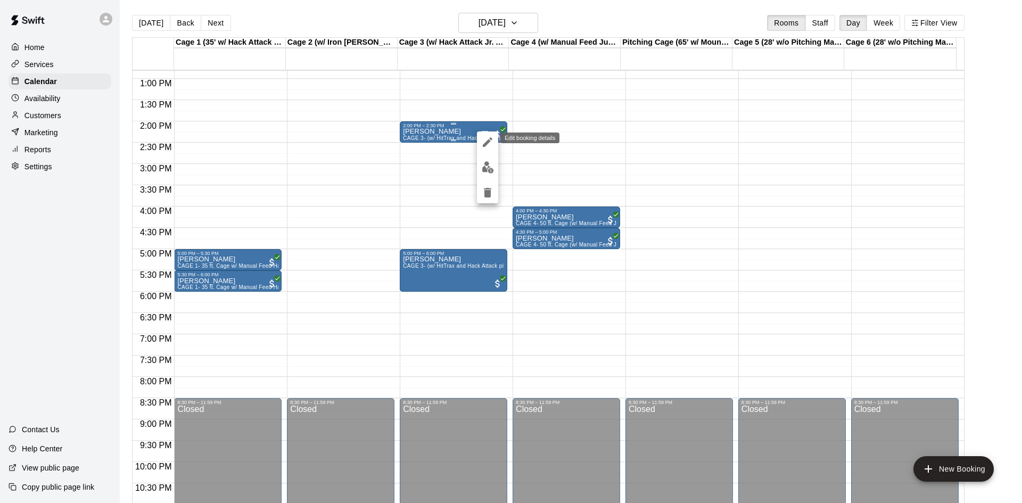
click at [480, 139] on button "edit" at bounding box center [487, 141] width 21 height 21
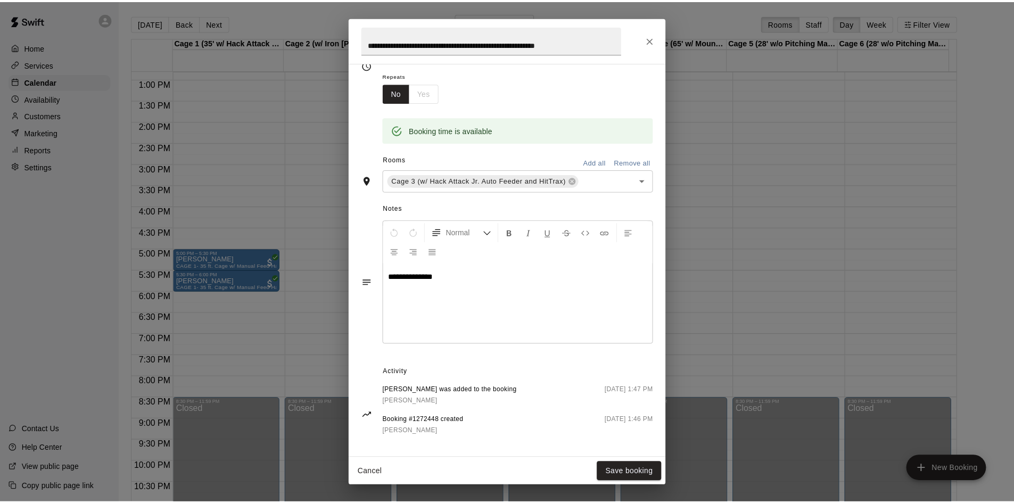
scroll to position [175, 0]
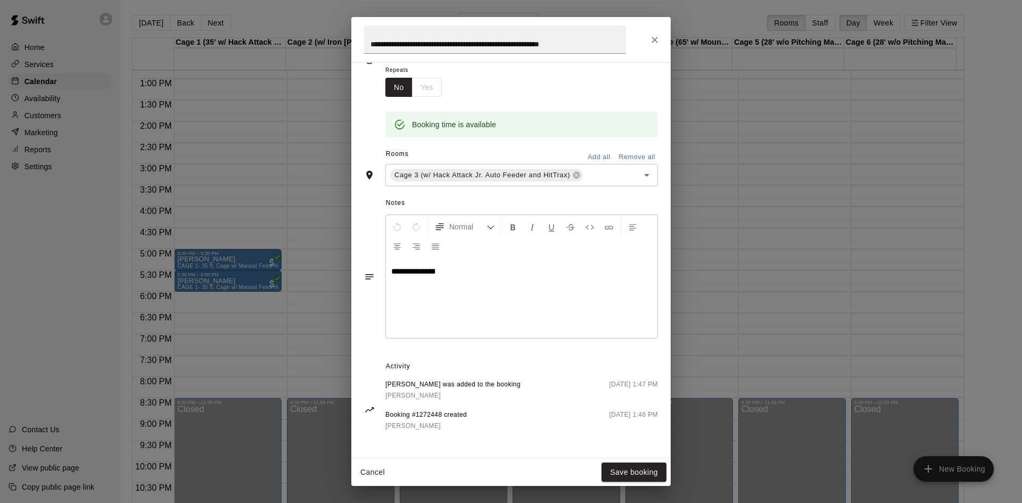
drag, startPoint x: 655, startPoint y: 22, endPoint x: 654, endPoint y: 37, distance: 14.4
click at [655, 25] on div "**********" at bounding box center [510, 39] width 319 height 45
click at [654, 37] on icon "Close" at bounding box center [654, 40] width 11 height 11
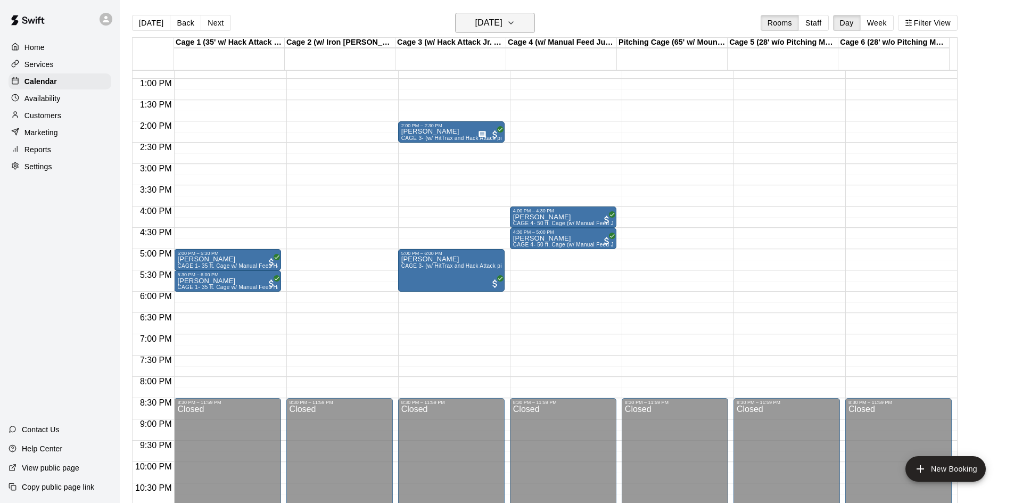
click at [479, 28] on h6 "[DATE]" at bounding box center [488, 22] width 27 height 15
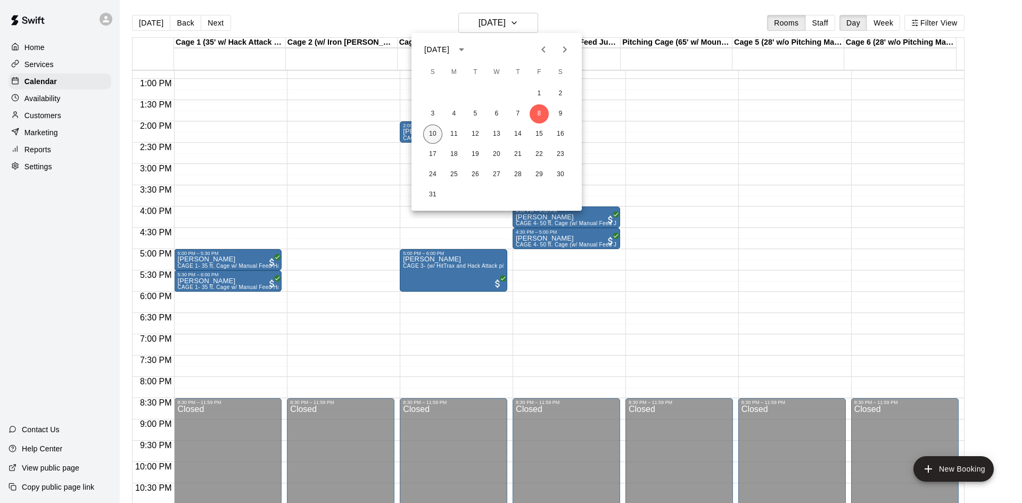
click at [428, 137] on button "10" at bounding box center [432, 134] width 19 height 19
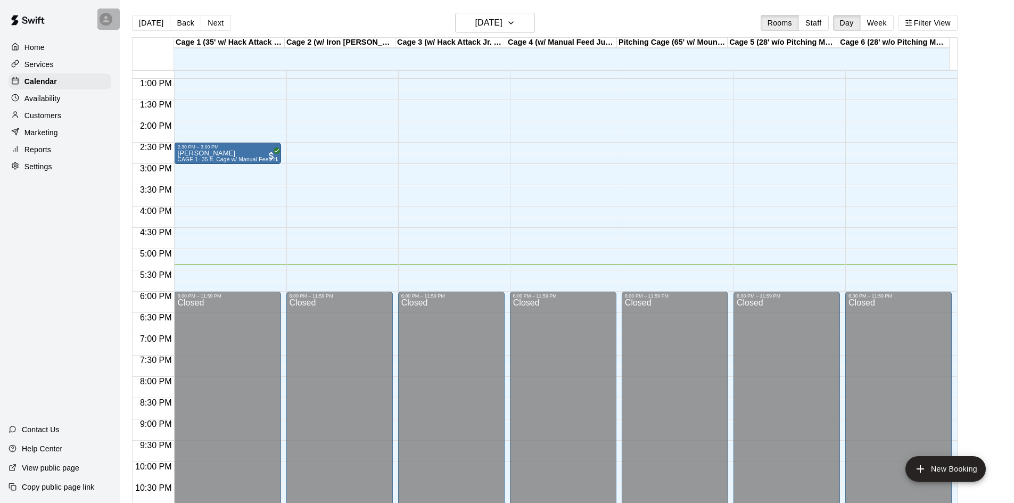
click at [104, 20] on icon at bounding box center [106, 19] width 10 height 10
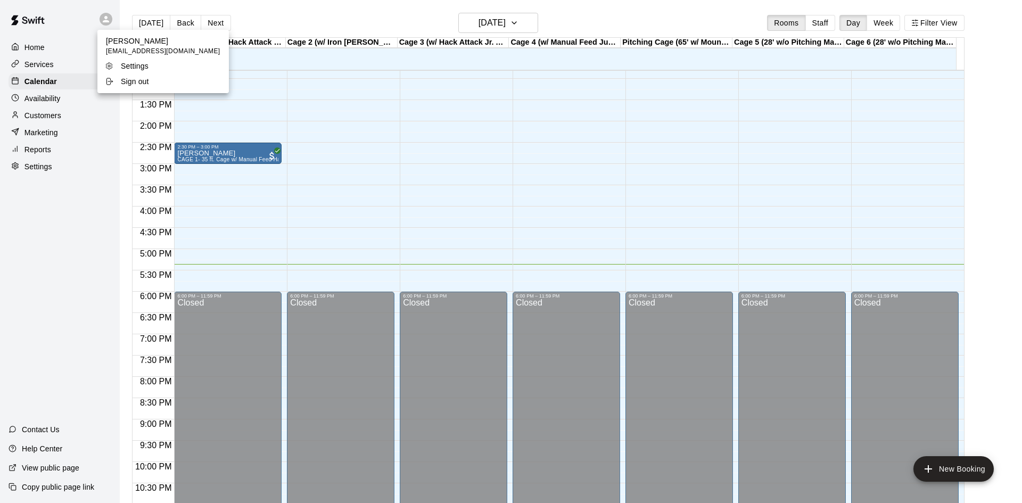
click at [42, 83] on div at bounding box center [511, 251] width 1022 height 503
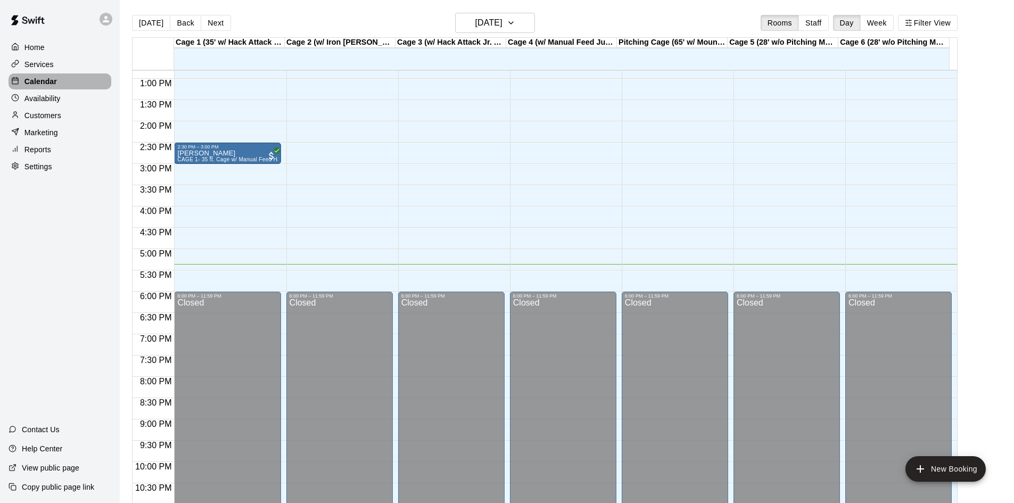
click at [42, 82] on p "Calendar" at bounding box center [40, 81] width 32 height 11
